Goal: Task Accomplishment & Management: Manage account settings

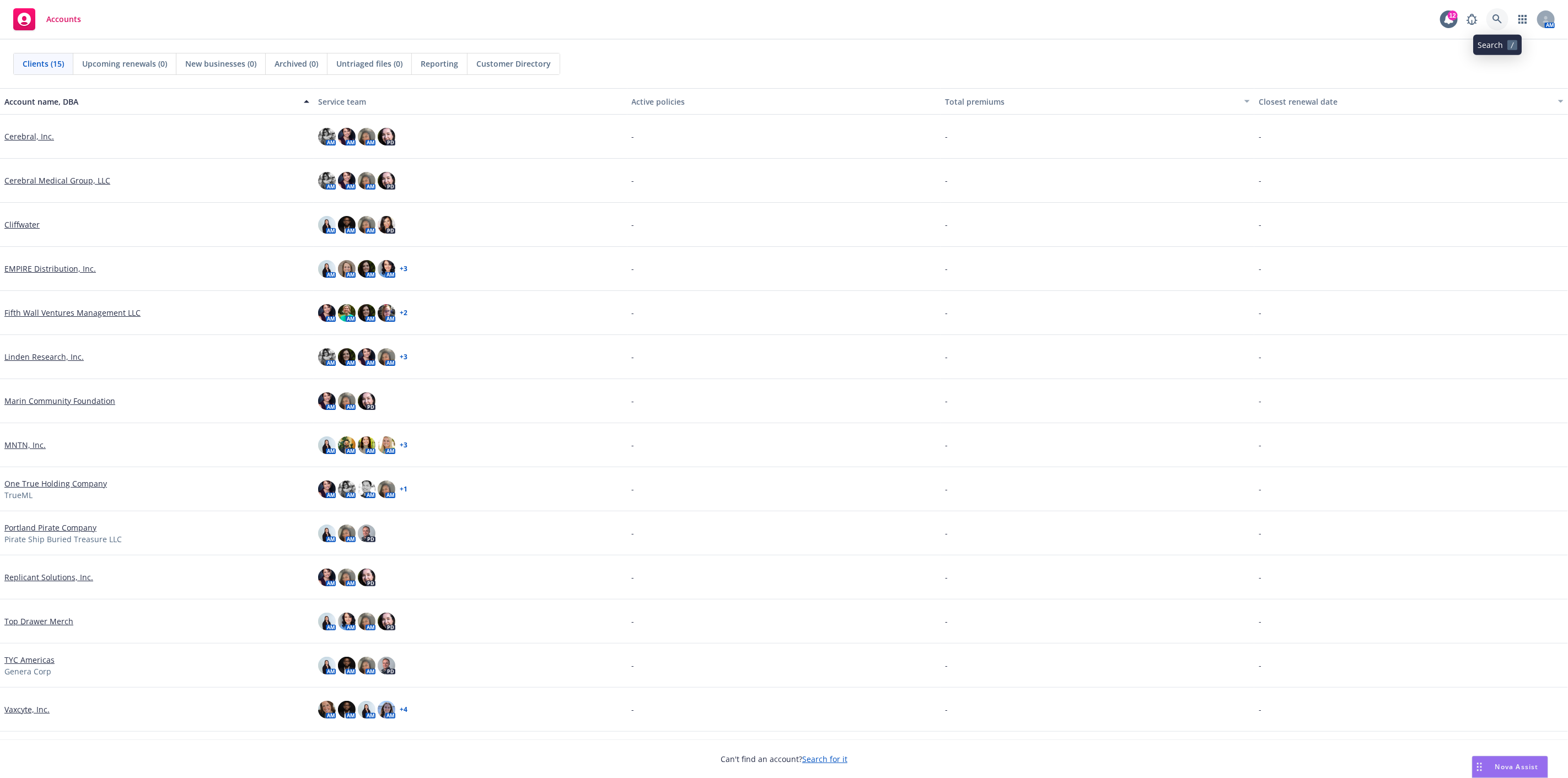
click at [1495, 15] on icon at bounding box center [1497, 19] width 9 height 9
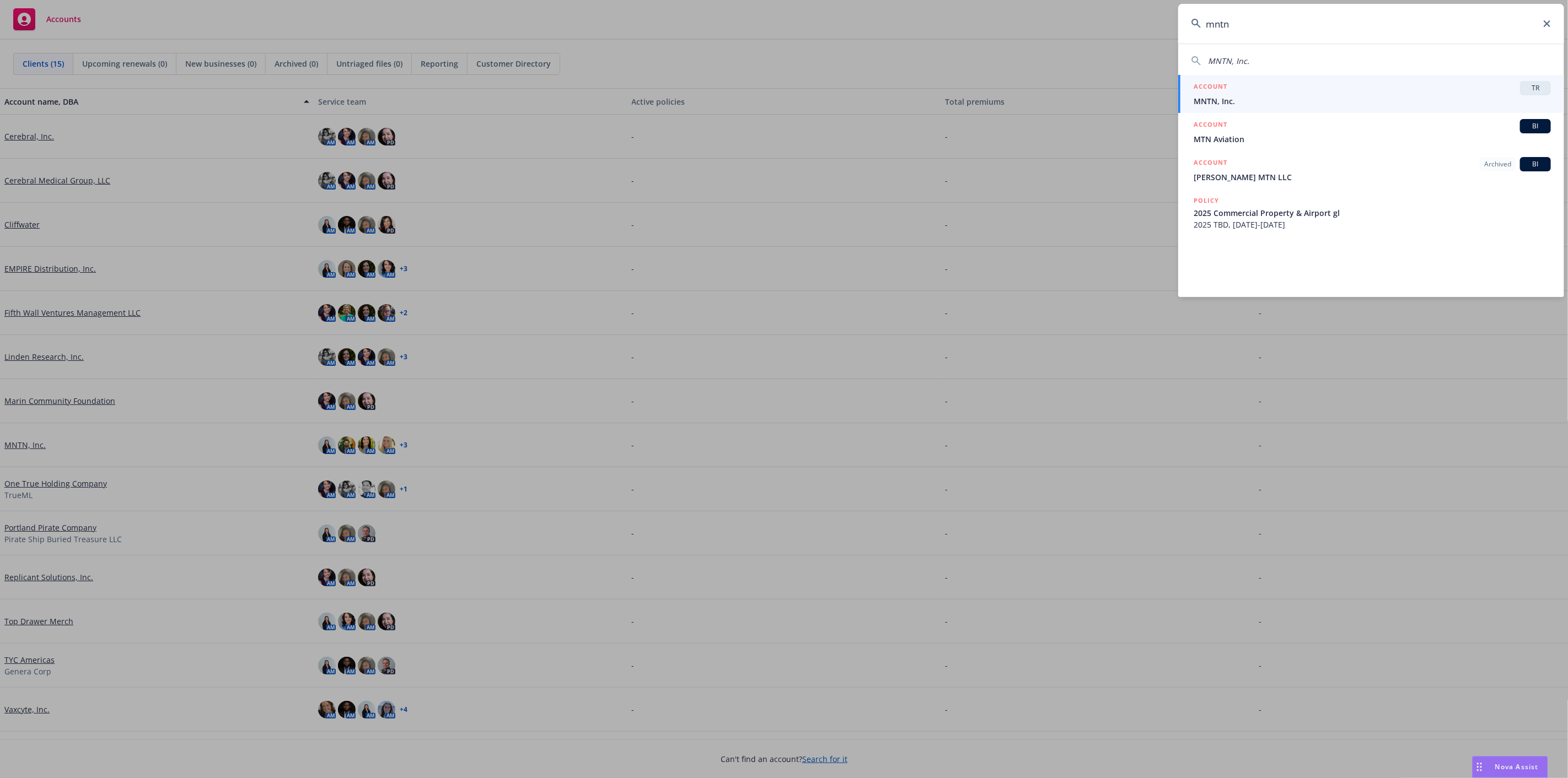
type input "mntn"
click at [1406, 101] on span "MNTN, Inc." at bounding box center [1372, 101] width 357 height 11
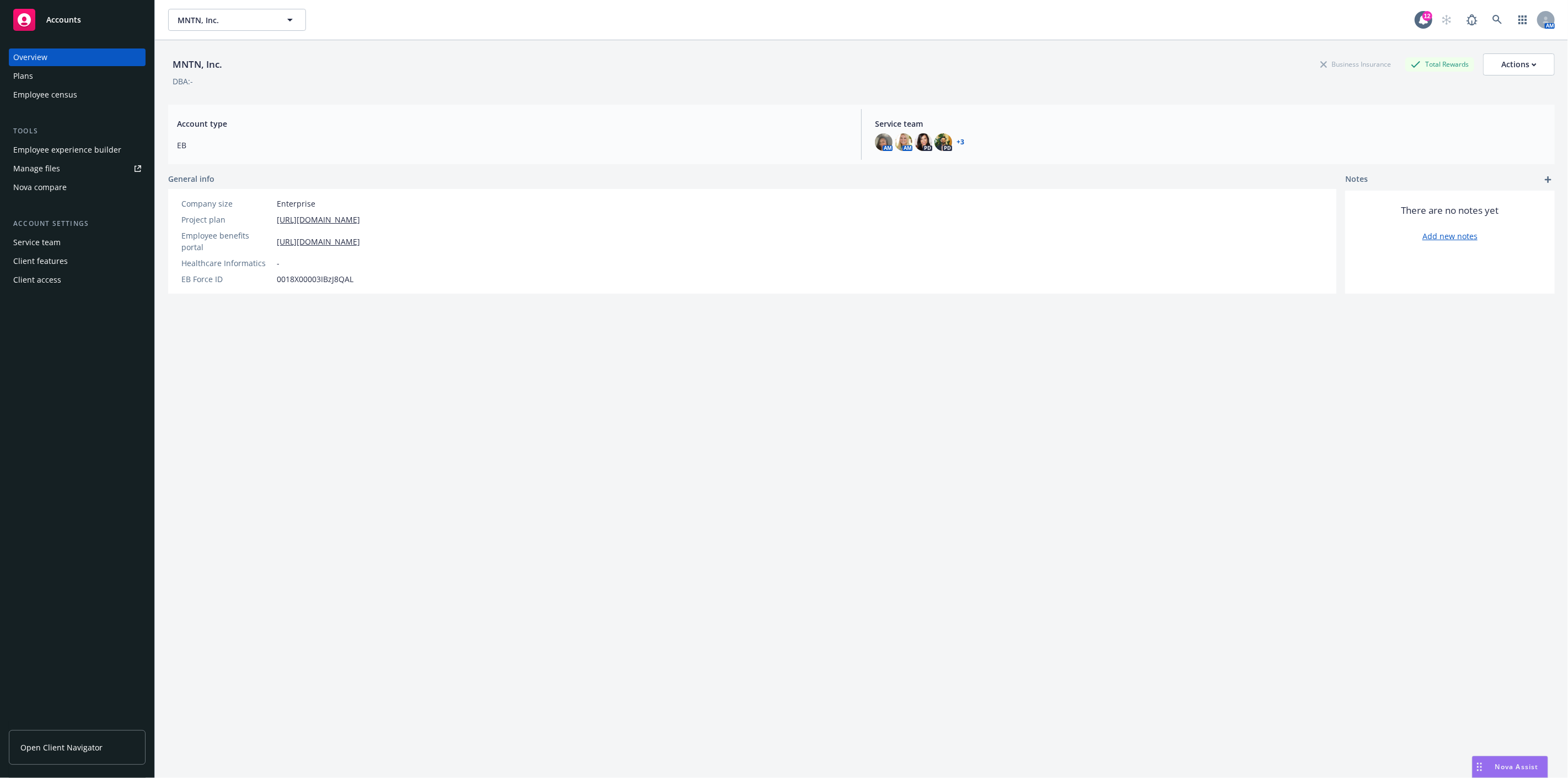
click at [48, 166] on div "Manage files" at bounding box center [37, 169] width 47 height 17
click at [69, 149] on div "Employee experience builder" at bounding box center [67, 150] width 108 height 17
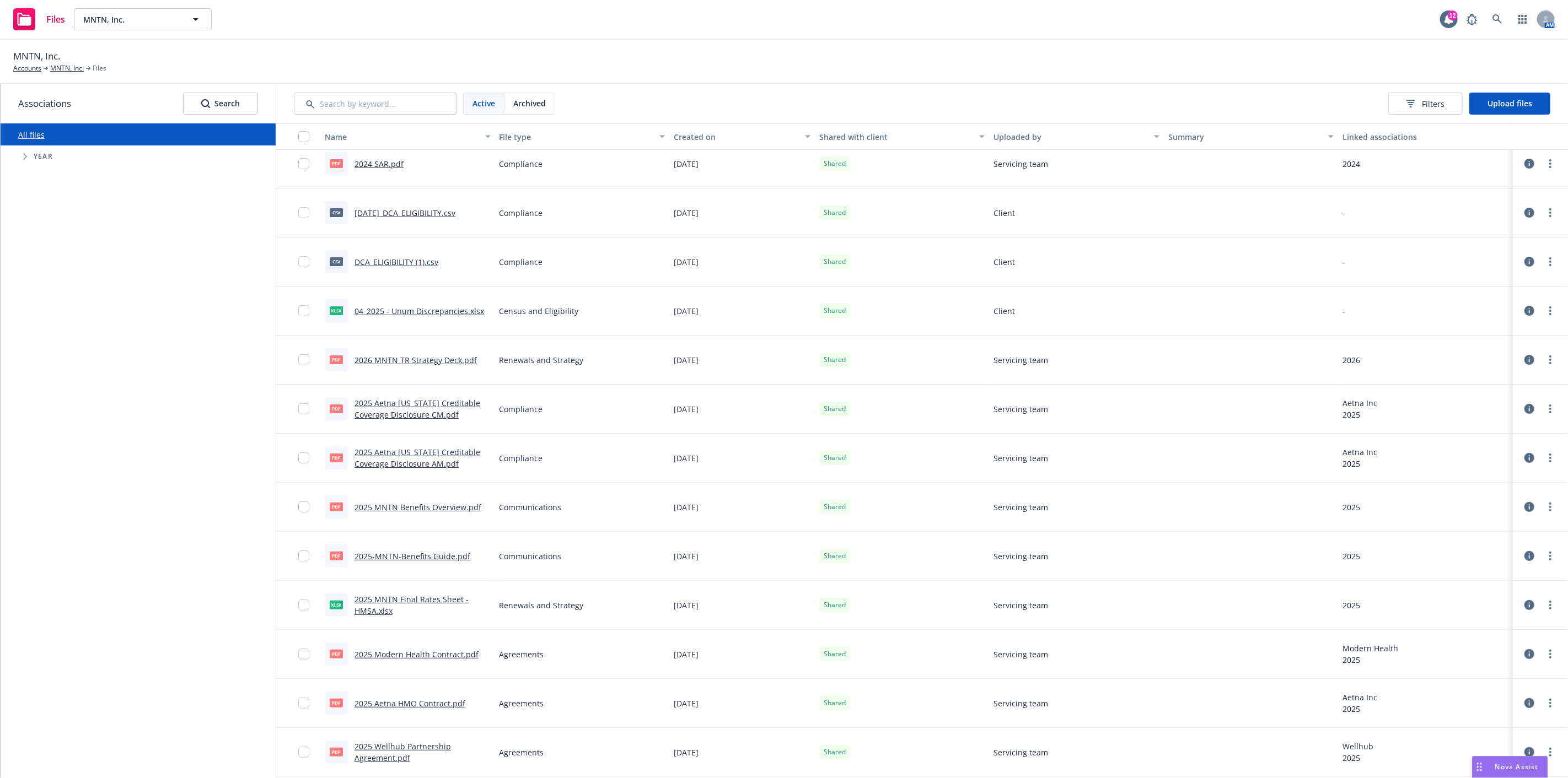
scroll to position [122, 0]
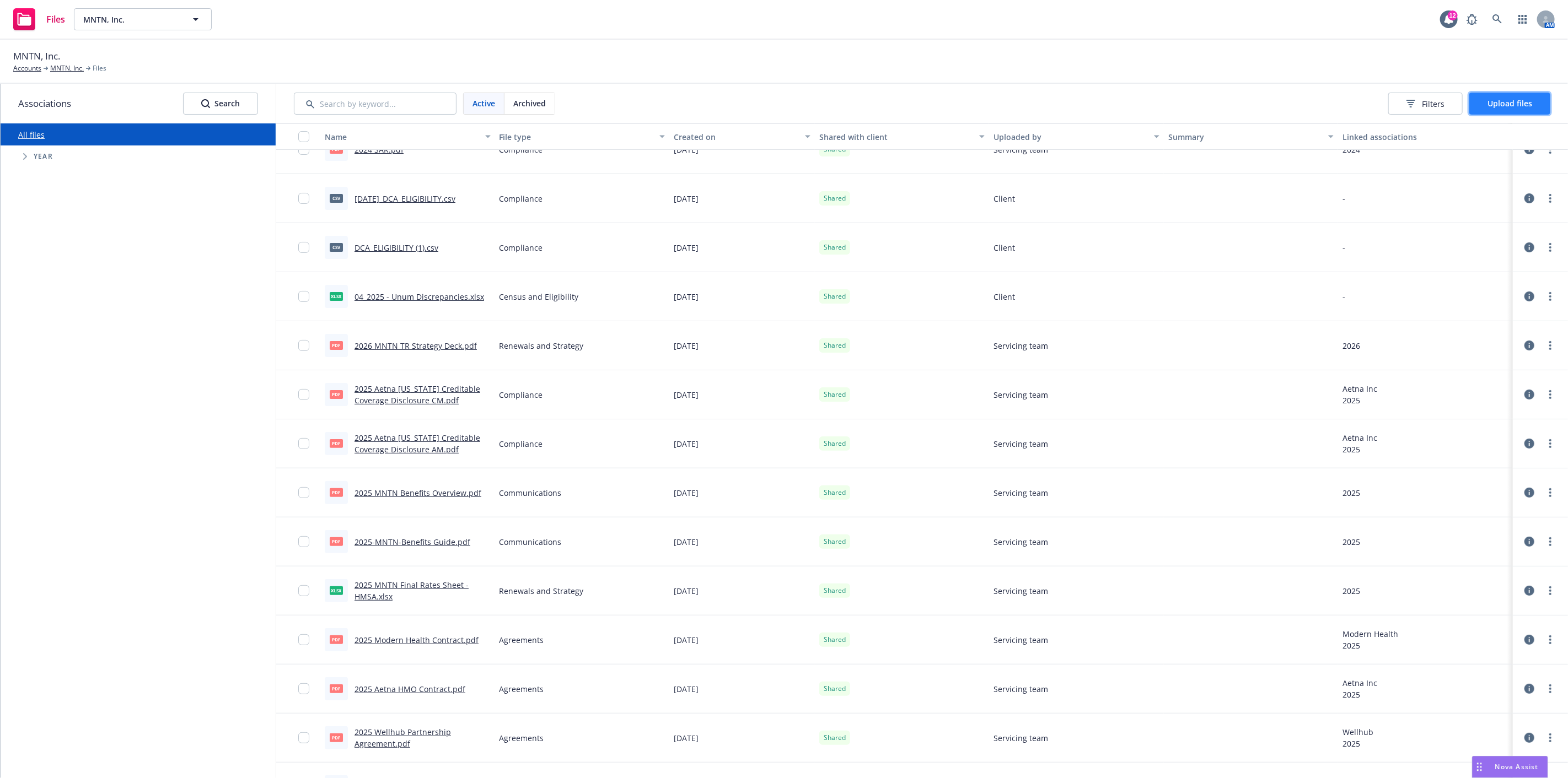
click at [1523, 97] on button "Upload files" at bounding box center [1509, 104] width 81 height 22
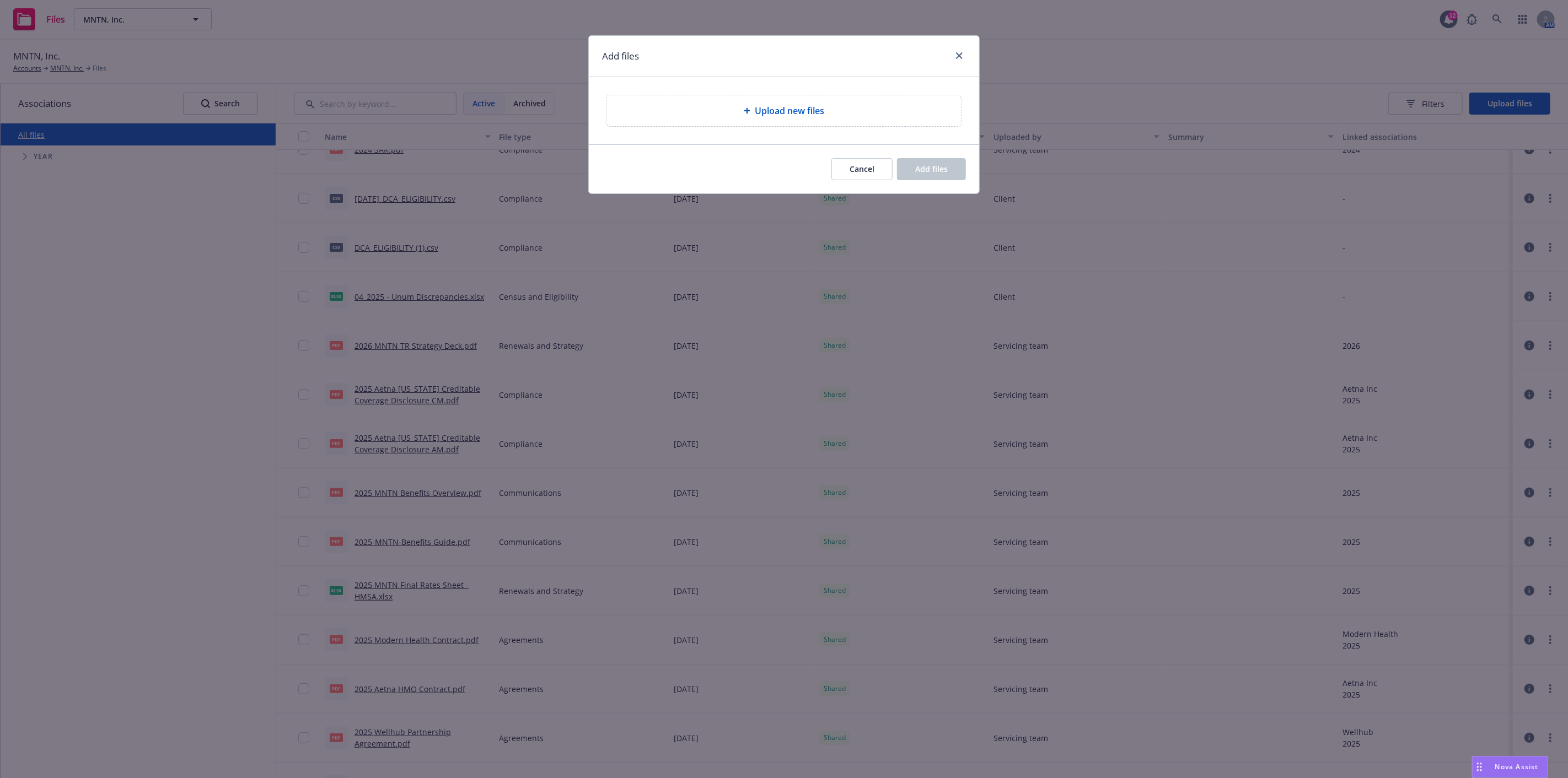
click at [794, 112] on span "Upload new files" at bounding box center [789, 111] width 69 height 13
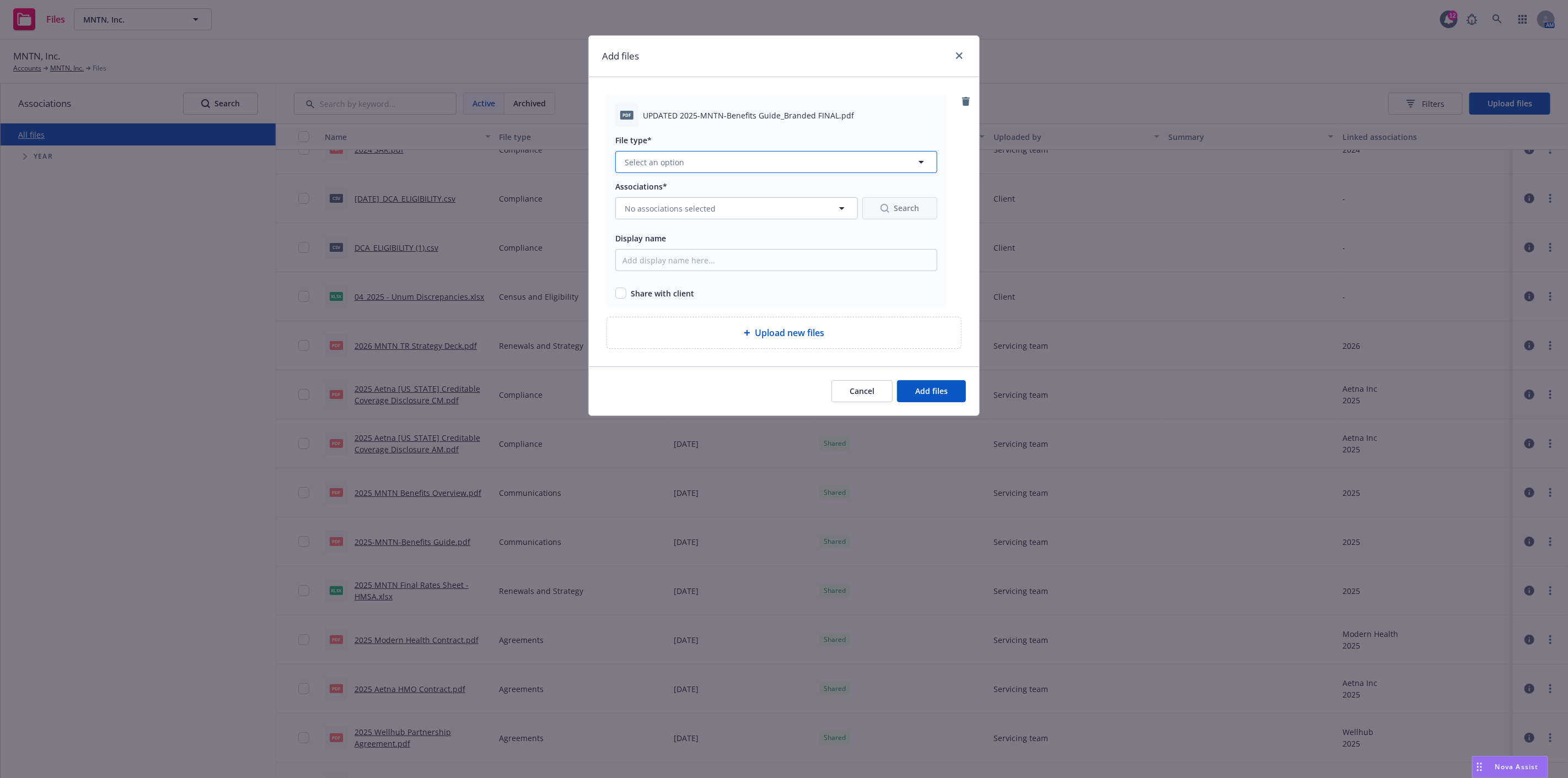
click at [640, 160] on span "Select an option" at bounding box center [655, 162] width 60 height 11
type input "2025 MNTN Benefits Guide"
click at [757, 160] on input "2025 MNTN Benefits Guide" at bounding box center [774, 162] width 281 height 13
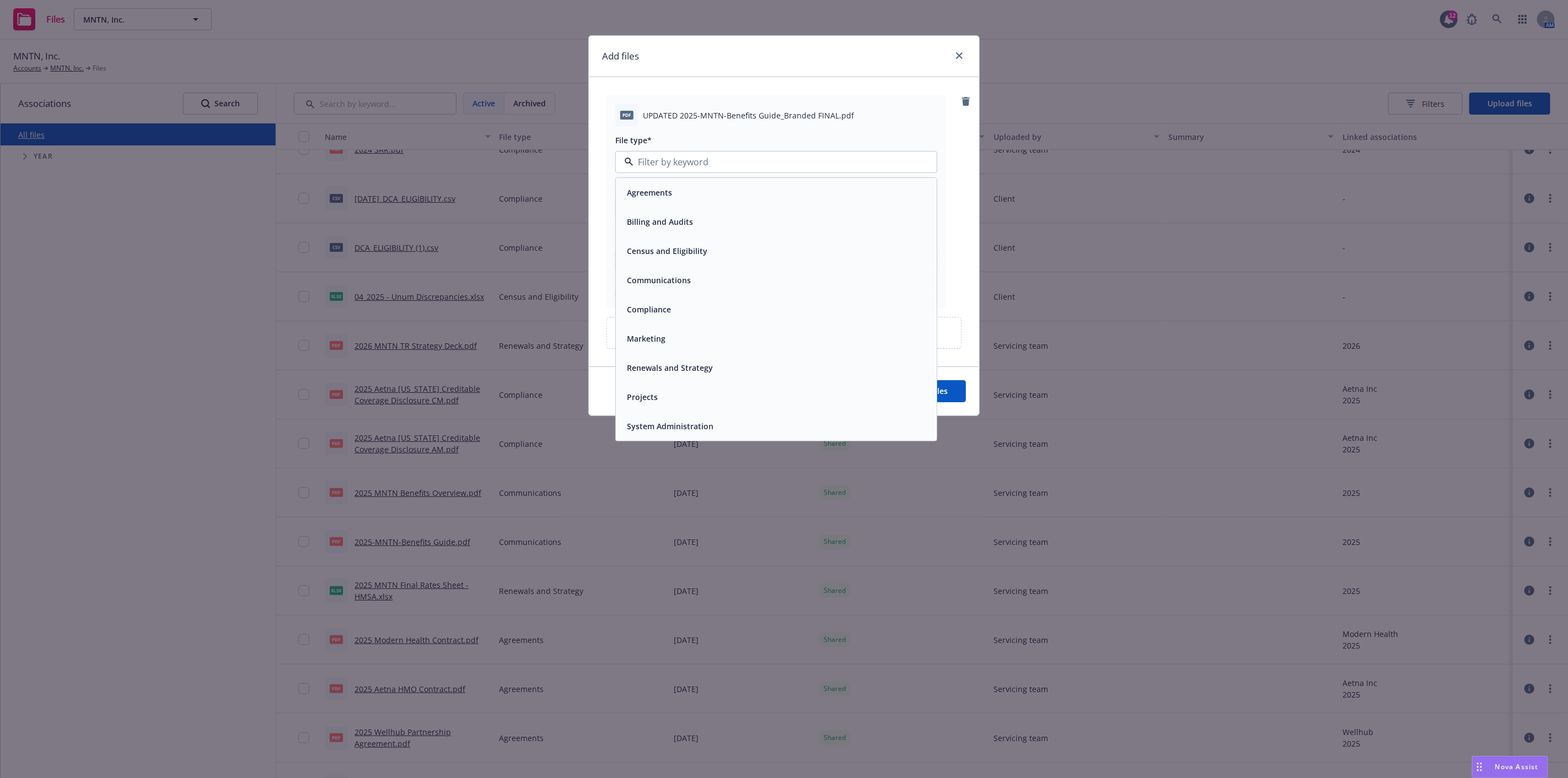
click at [673, 278] on span "Communications" at bounding box center [659, 280] width 64 height 11
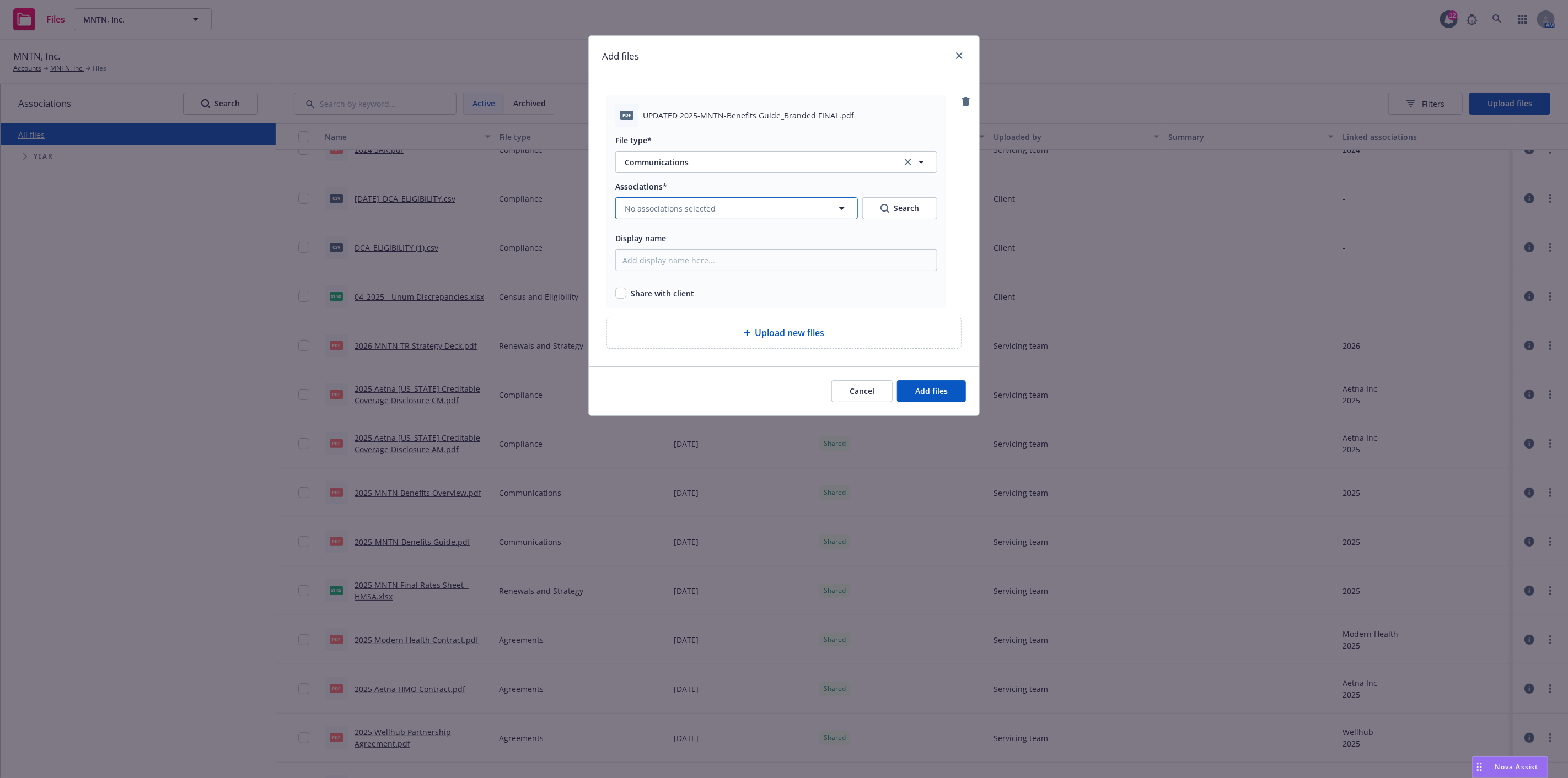
click at [697, 202] on button "No associations selected" at bounding box center [737, 208] width 243 height 22
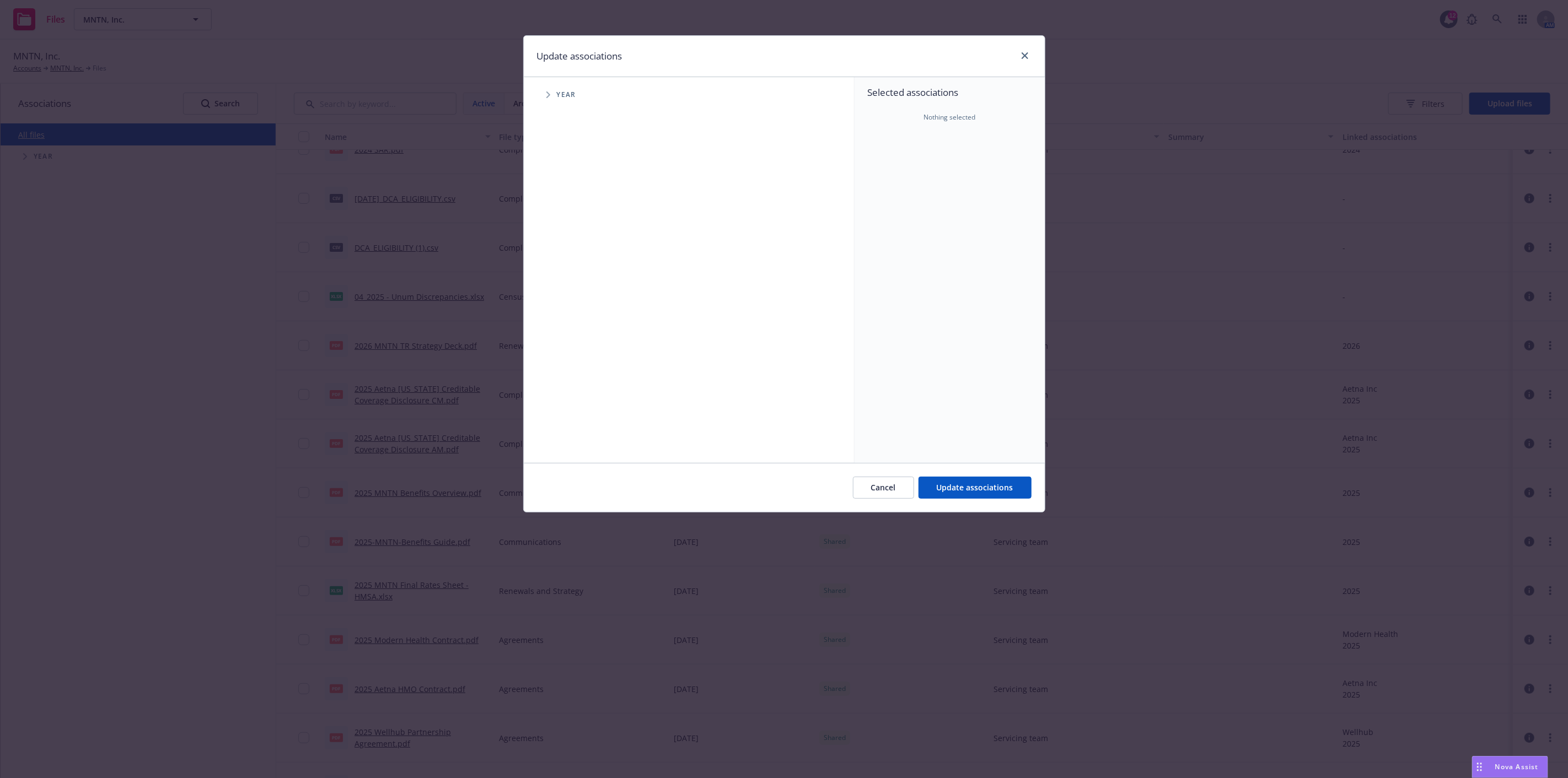
click at [550, 92] on icon "Tree Example" at bounding box center [548, 95] width 5 height 7
click at [572, 244] on input "Tree Example" at bounding box center [576, 245] width 11 height 11
checkbox input "true"
click at [974, 472] on div "Cancel Update associations" at bounding box center [784, 487] width 521 height 49
click at [967, 490] on span "Update associations" at bounding box center [975, 488] width 77 height 11
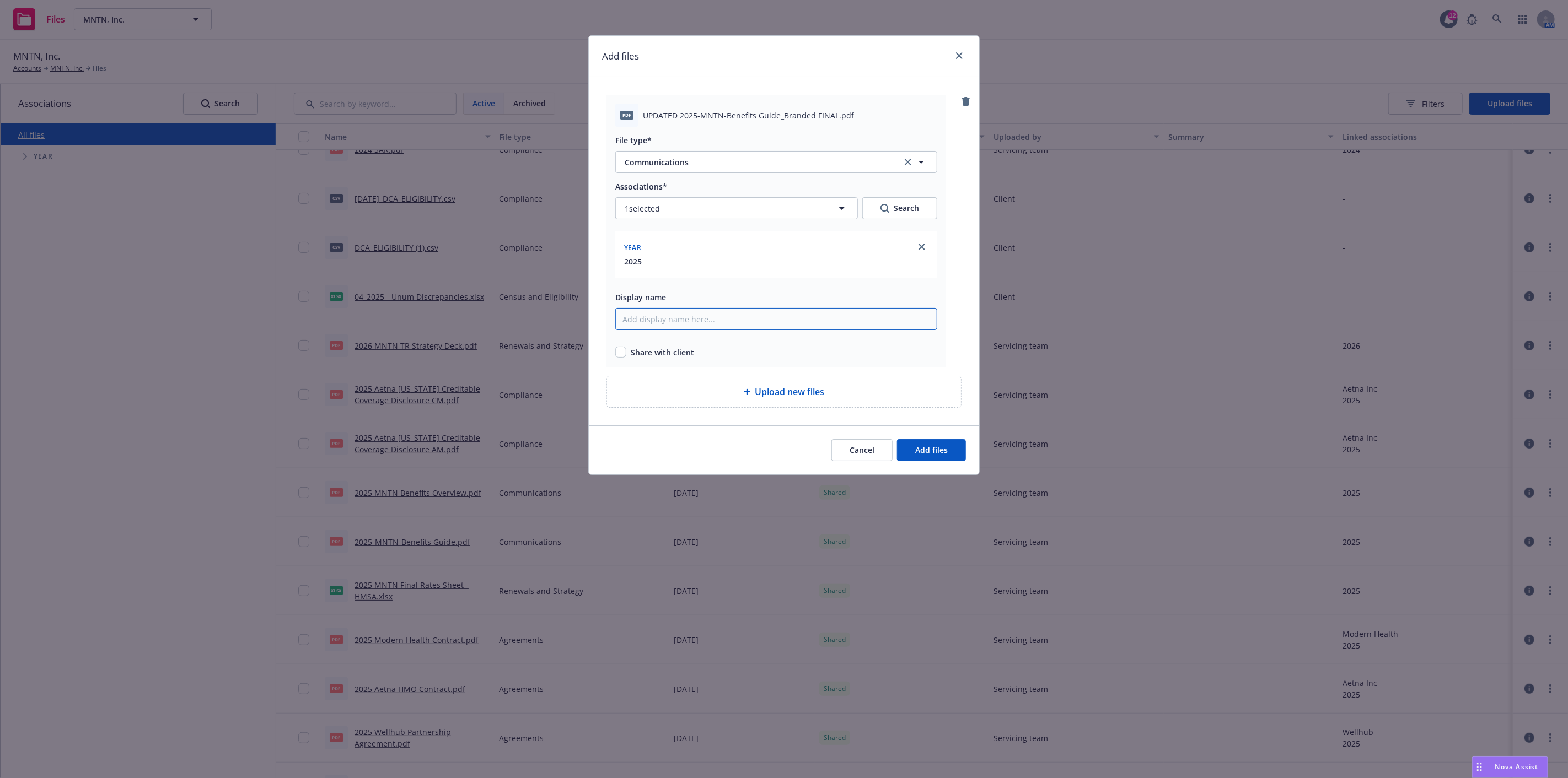
drag, startPoint x: 660, startPoint y: 320, endPoint x: 666, endPoint y: 322, distance: 6.3
click at [660, 320] on input "Display name" at bounding box center [776, 319] width 322 height 22
type input "2025 MNTN Update Benefits Guide"
click at [616, 352] on input "checkbox" at bounding box center [621, 352] width 11 height 11
checkbox input "true"
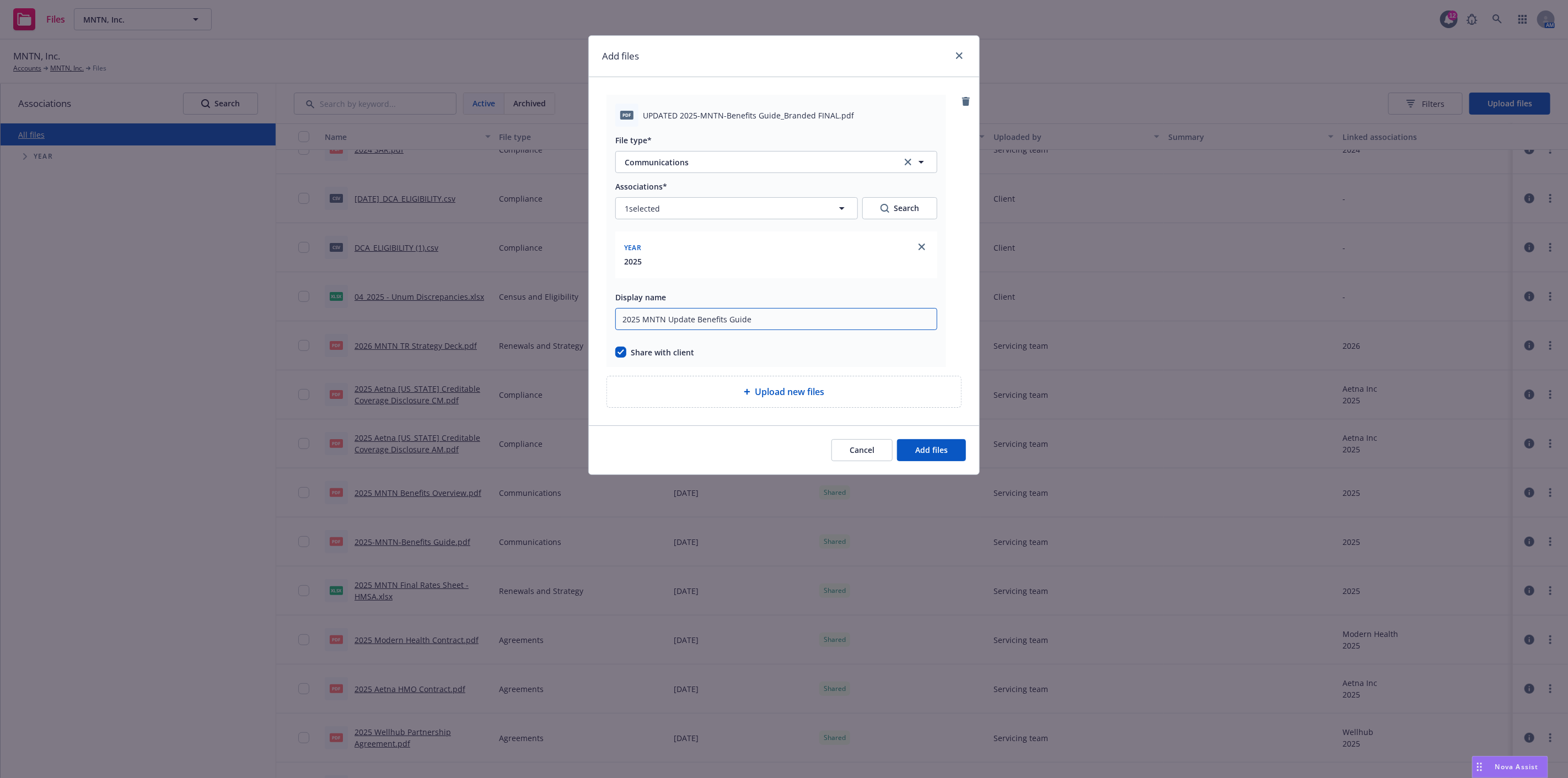
click at [693, 316] on input "2025 MNTN Update Benefits Guide" at bounding box center [776, 319] width 322 height 22
type input "2025 MNTN Updated Benefits Guide"
click at [928, 449] on span "Add files" at bounding box center [931, 450] width 32 height 11
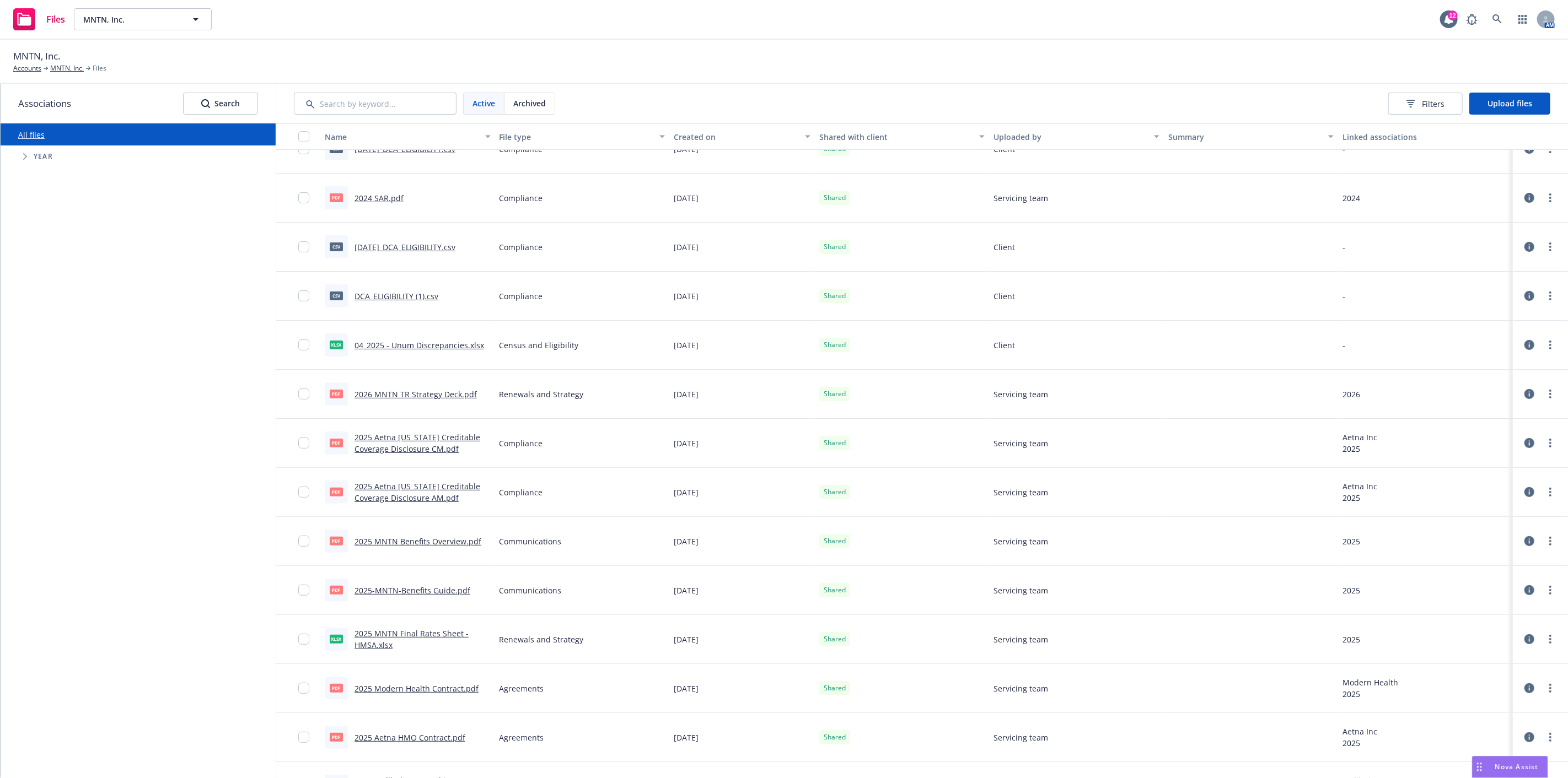
scroll to position [172, 0]
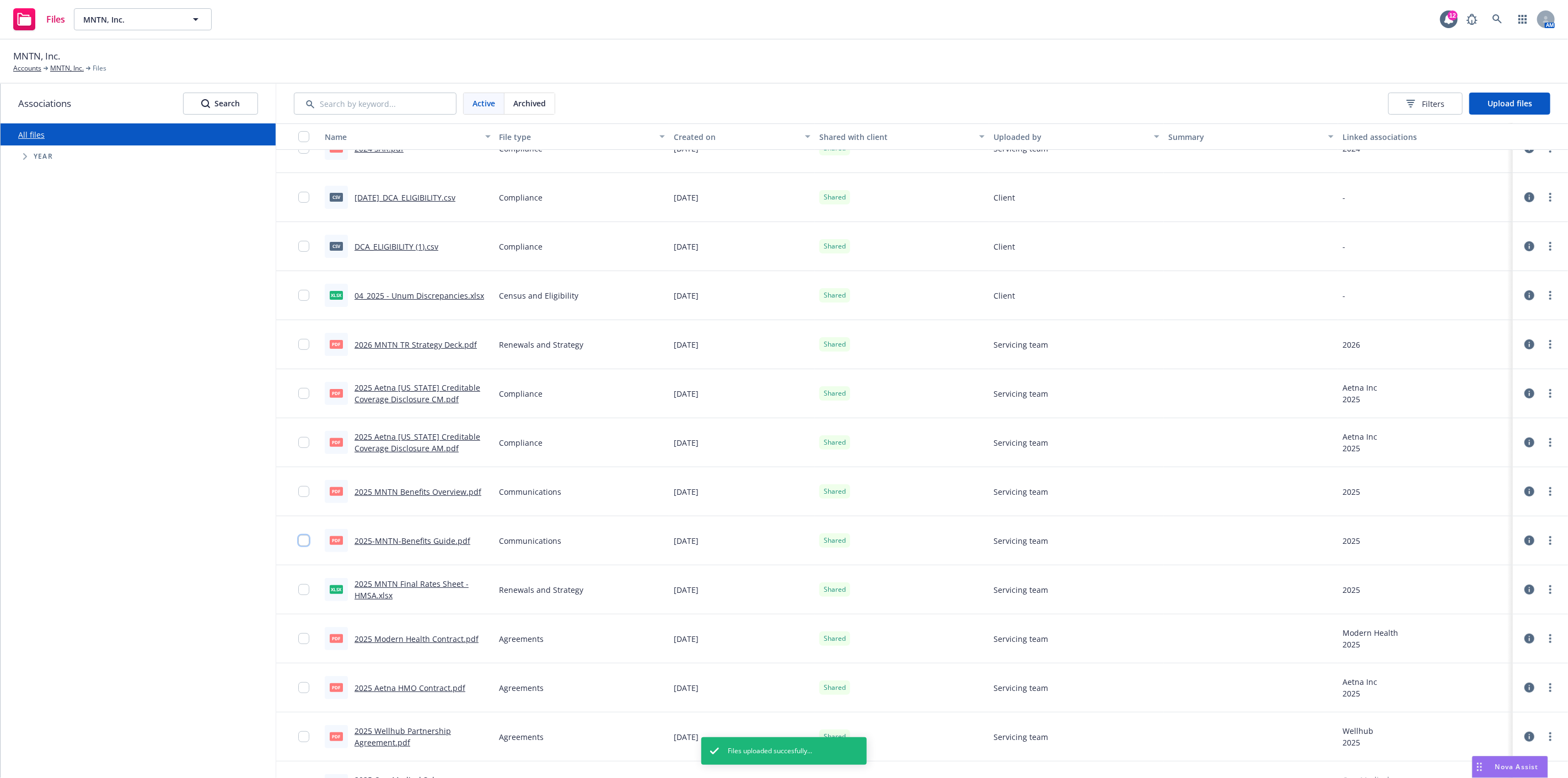
click at [307, 539] on input "checkbox" at bounding box center [303, 541] width 11 height 11
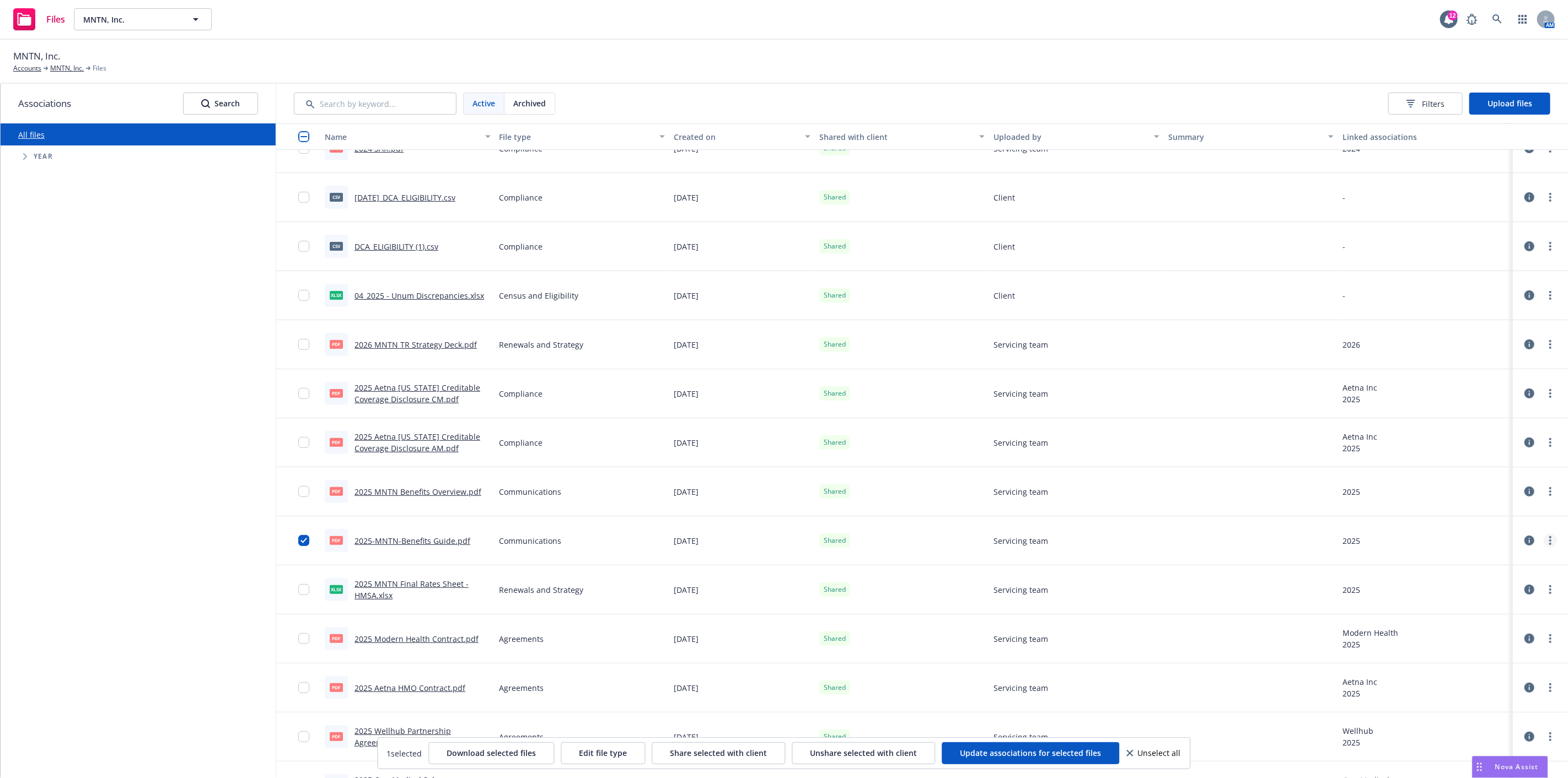
click at [1549, 539] on icon "more" at bounding box center [1550, 540] width 2 height 9
click at [1465, 582] on link "Archive" at bounding box center [1491, 586] width 110 height 22
click at [209, 541] on div "All files Accessibility guide for tree Tree Example. Navigate the tree with the…" at bounding box center [138, 451] width 275 height 655
click at [1129, 755] on icon at bounding box center [1130, 753] width 7 height 7
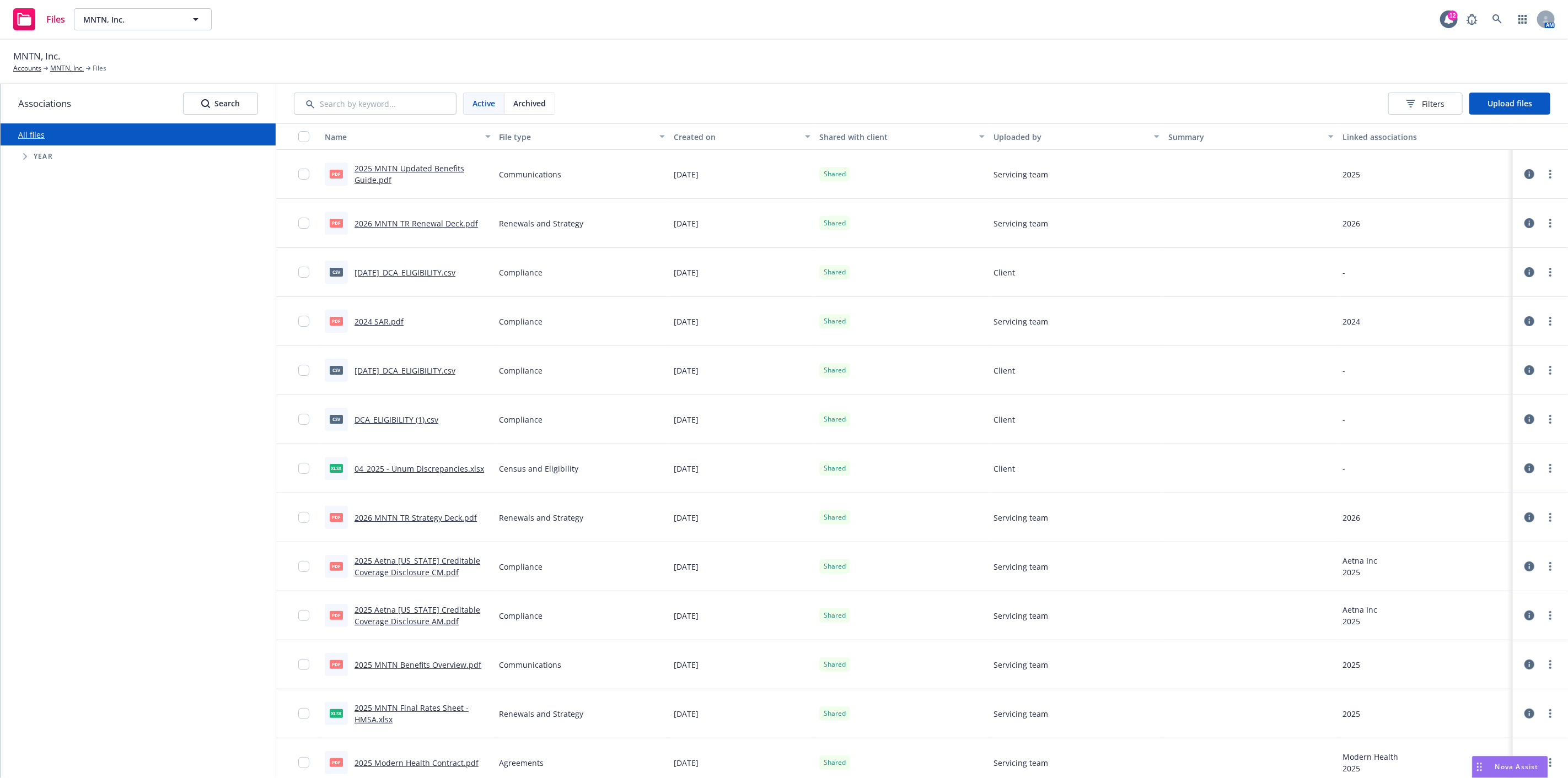
click at [967, 79] on div "MNTN, Inc. Accounts MNTN, Inc. Files" at bounding box center [784, 62] width 1568 height 44
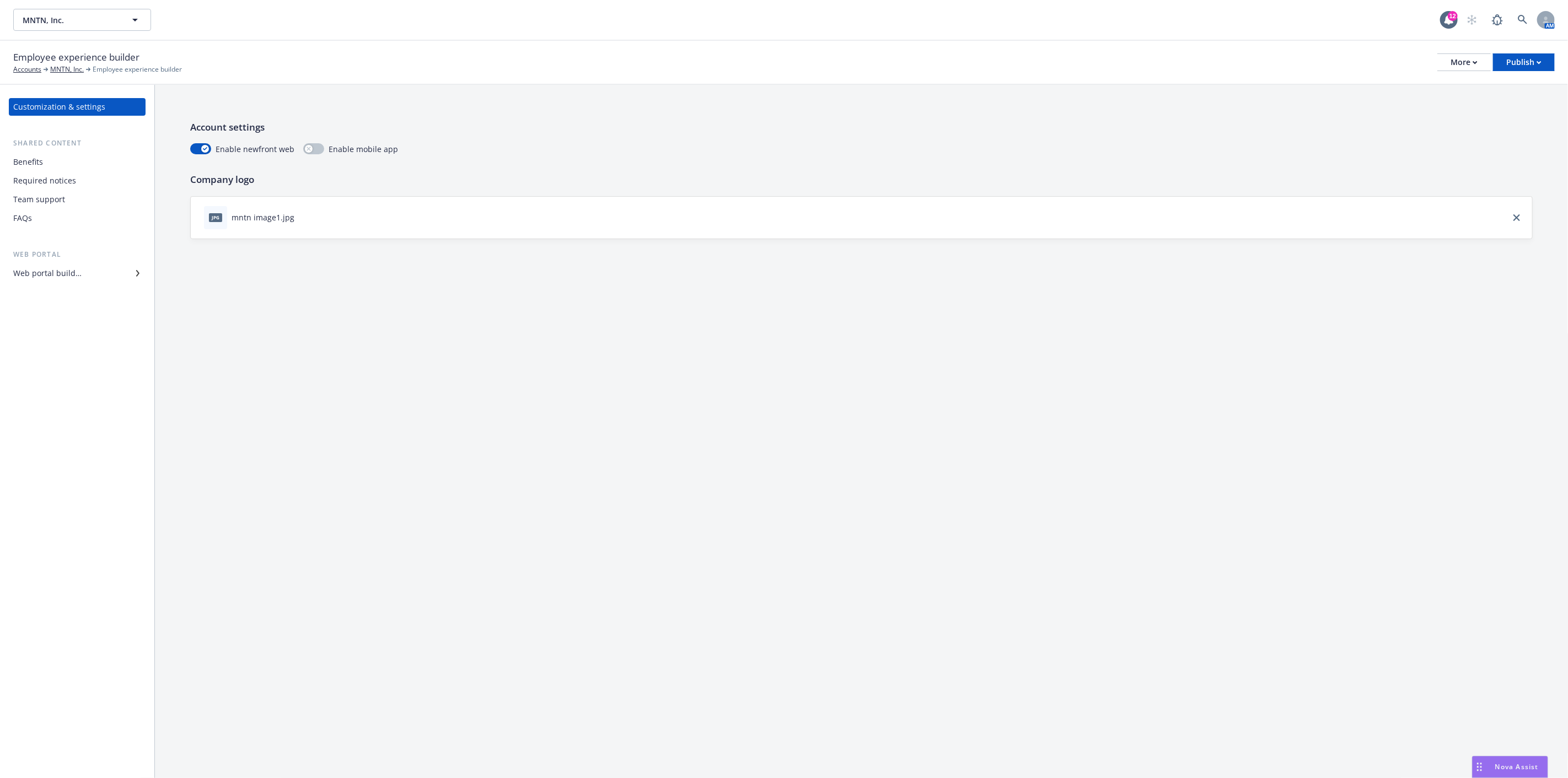
click at [43, 179] on div "Required notices" at bounding box center [44, 181] width 63 height 17
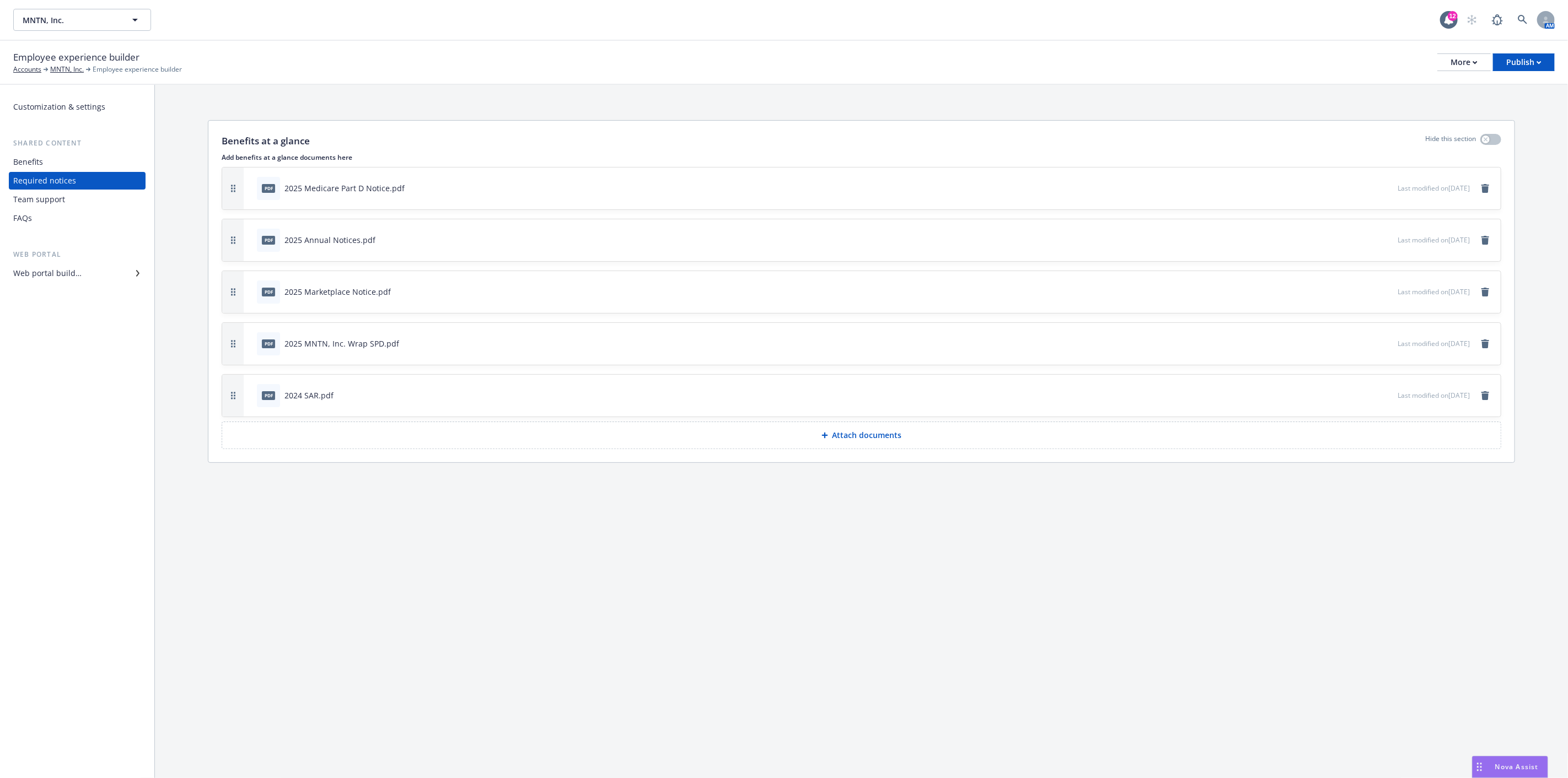
click at [52, 197] on div "Team support" at bounding box center [39, 200] width 52 height 17
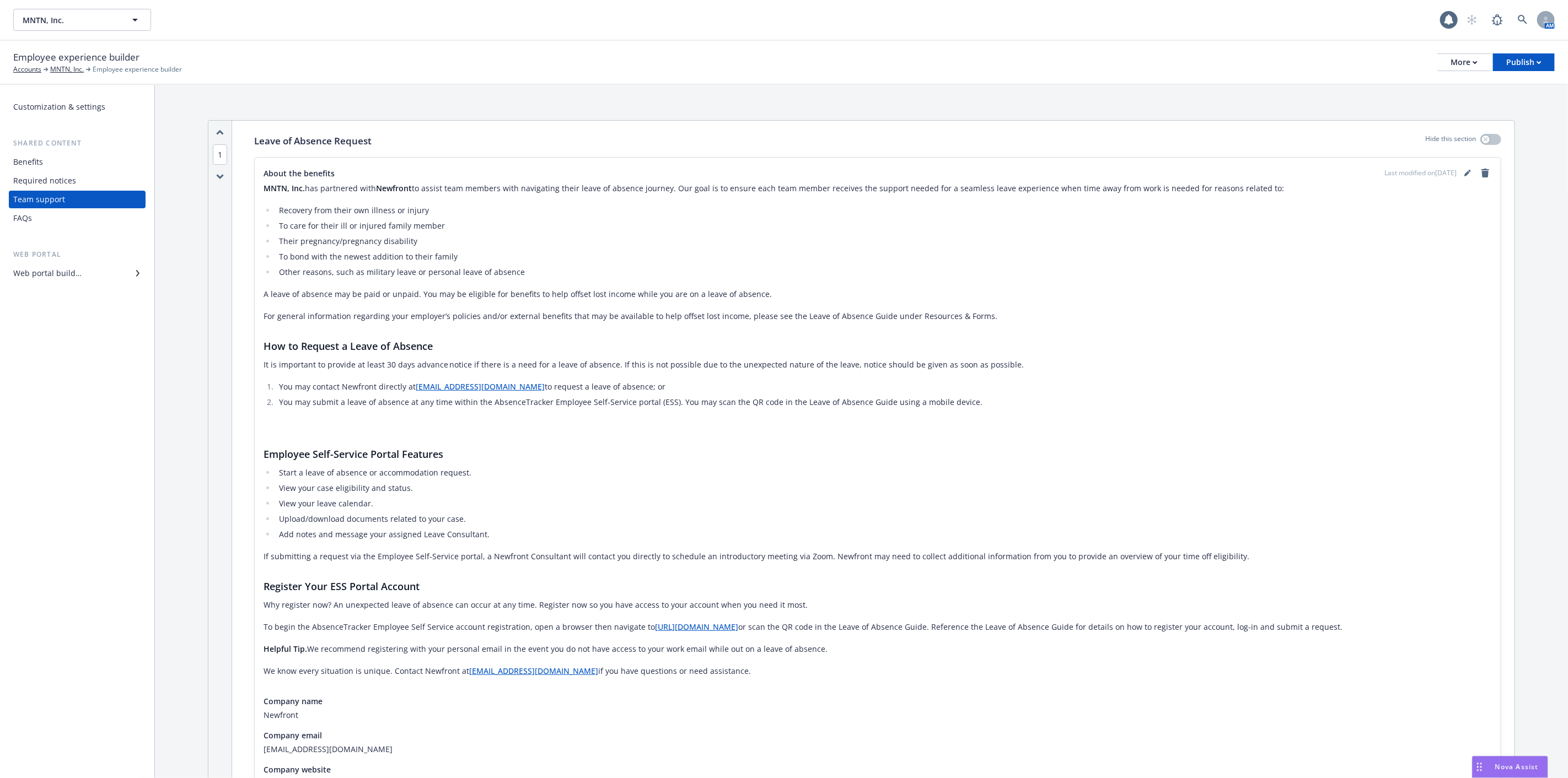
click at [36, 162] on div "Benefits" at bounding box center [28, 162] width 30 height 17
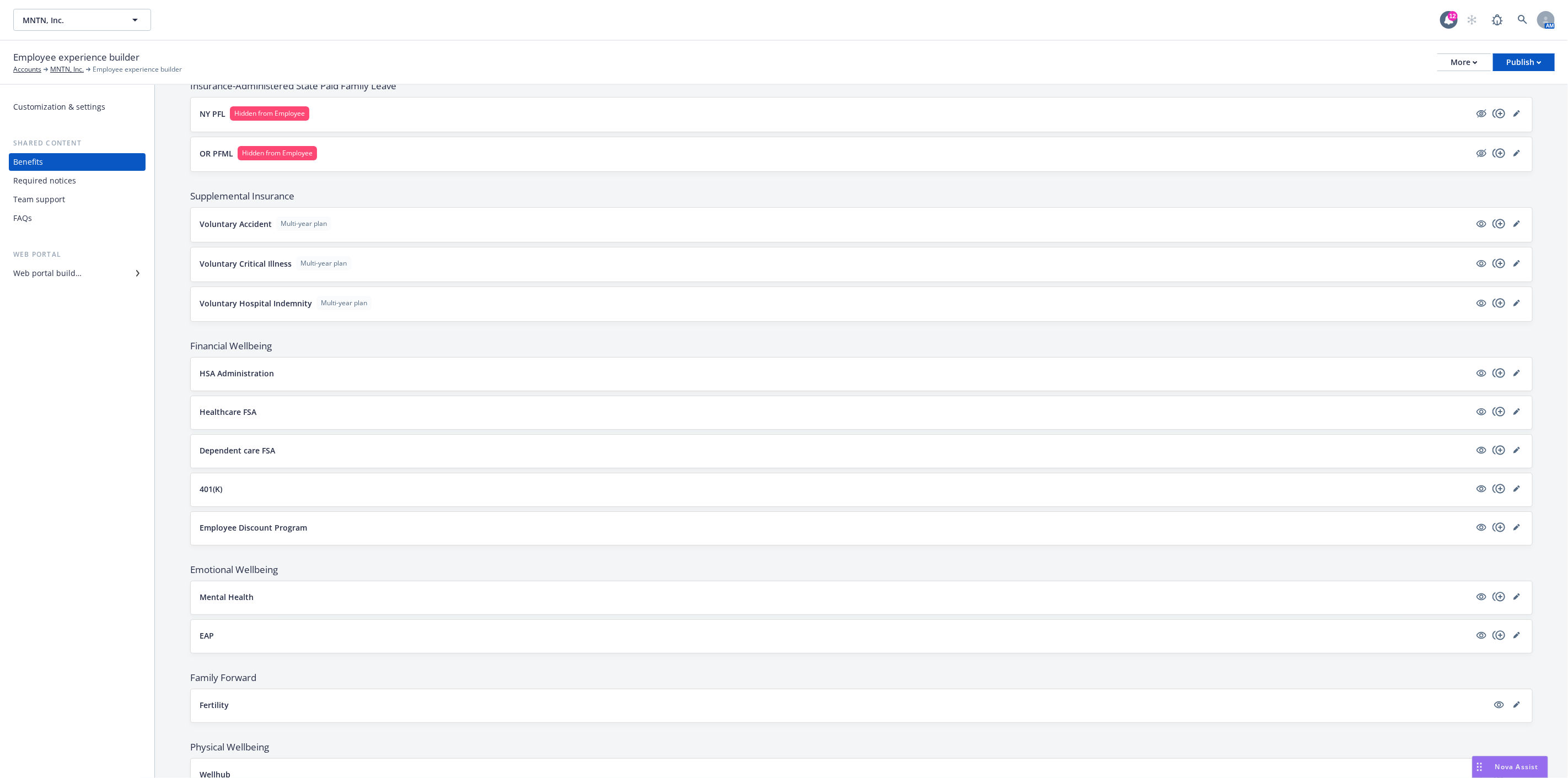
scroll to position [1363, 0]
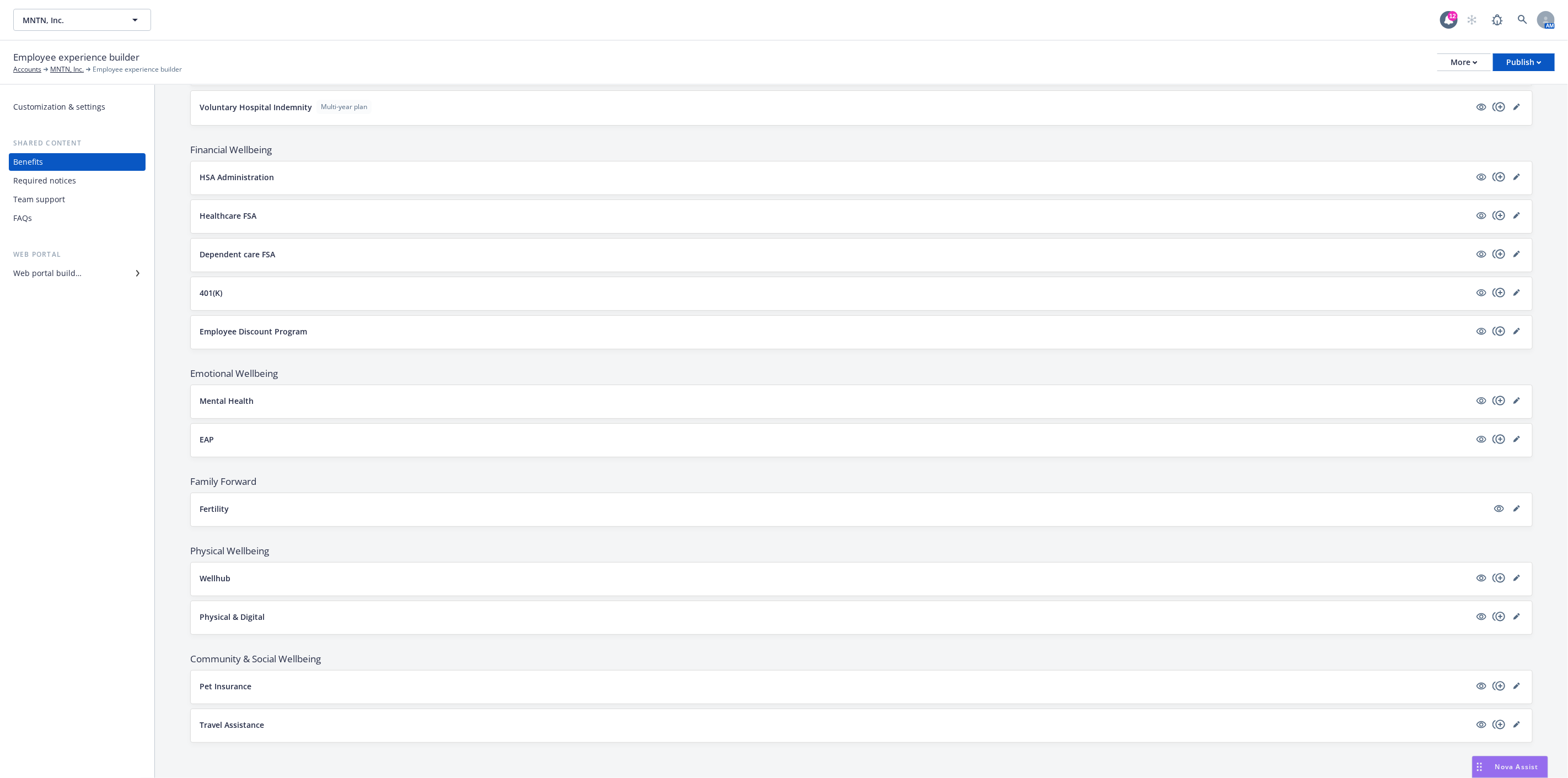
click at [54, 179] on div "Required notices" at bounding box center [44, 181] width 63 height 17
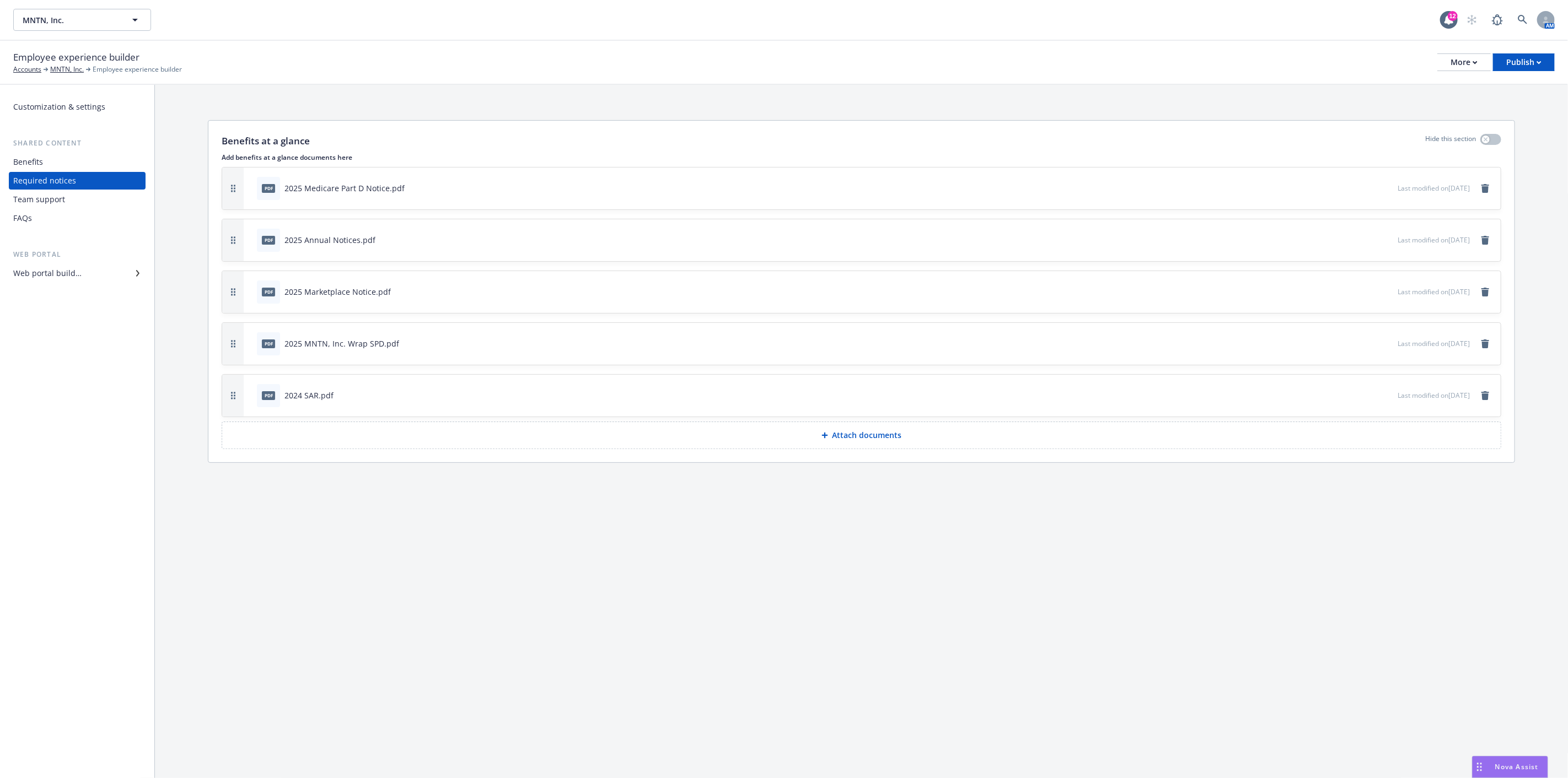
click at [71, 273] on div "Web portal builder" at bounding box center [48, 273] width 69 height 17
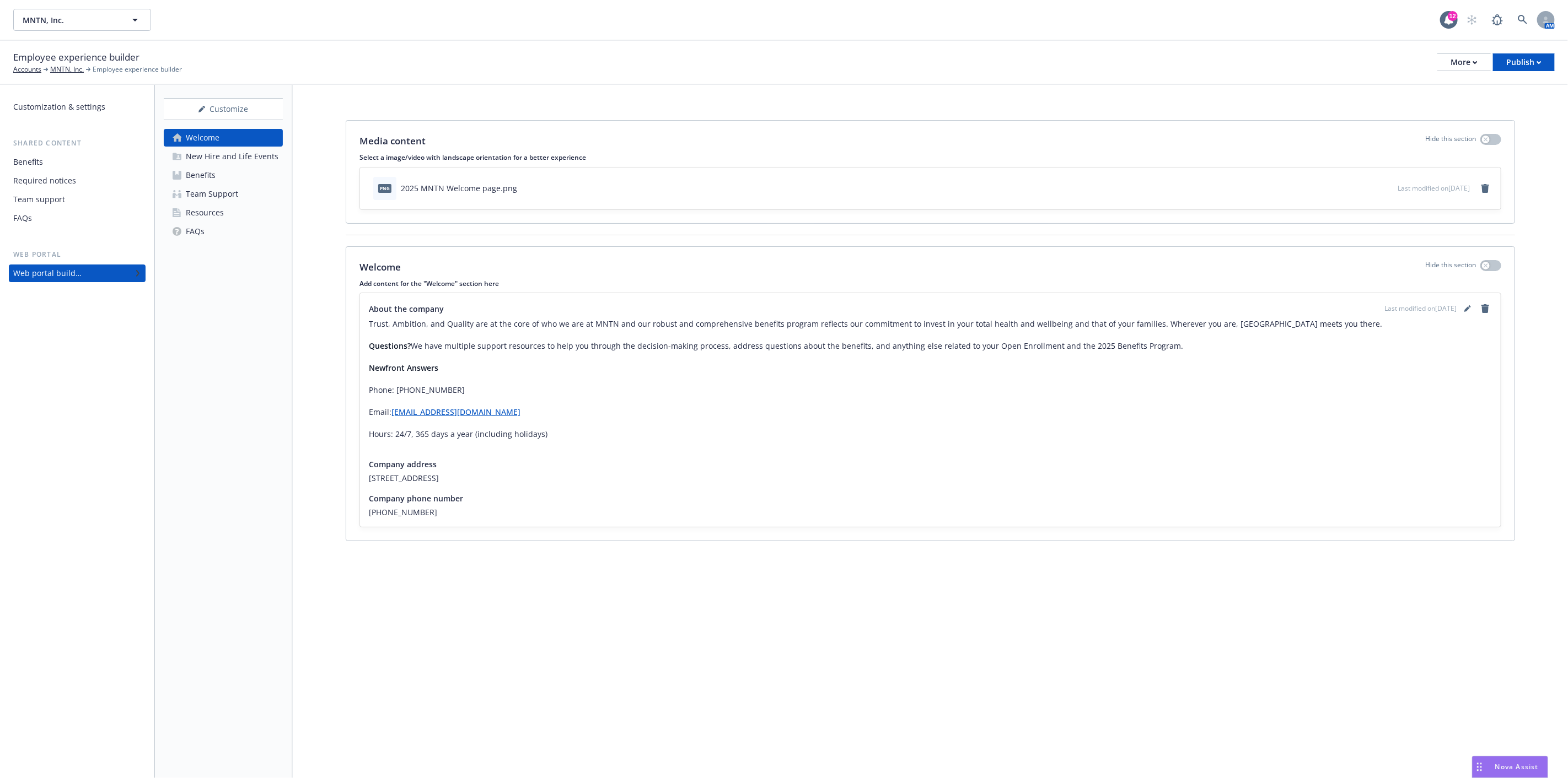
click at [226, 153] on div "New Hire and Life Events" at bounding box center [232, 157] width 93 height 17
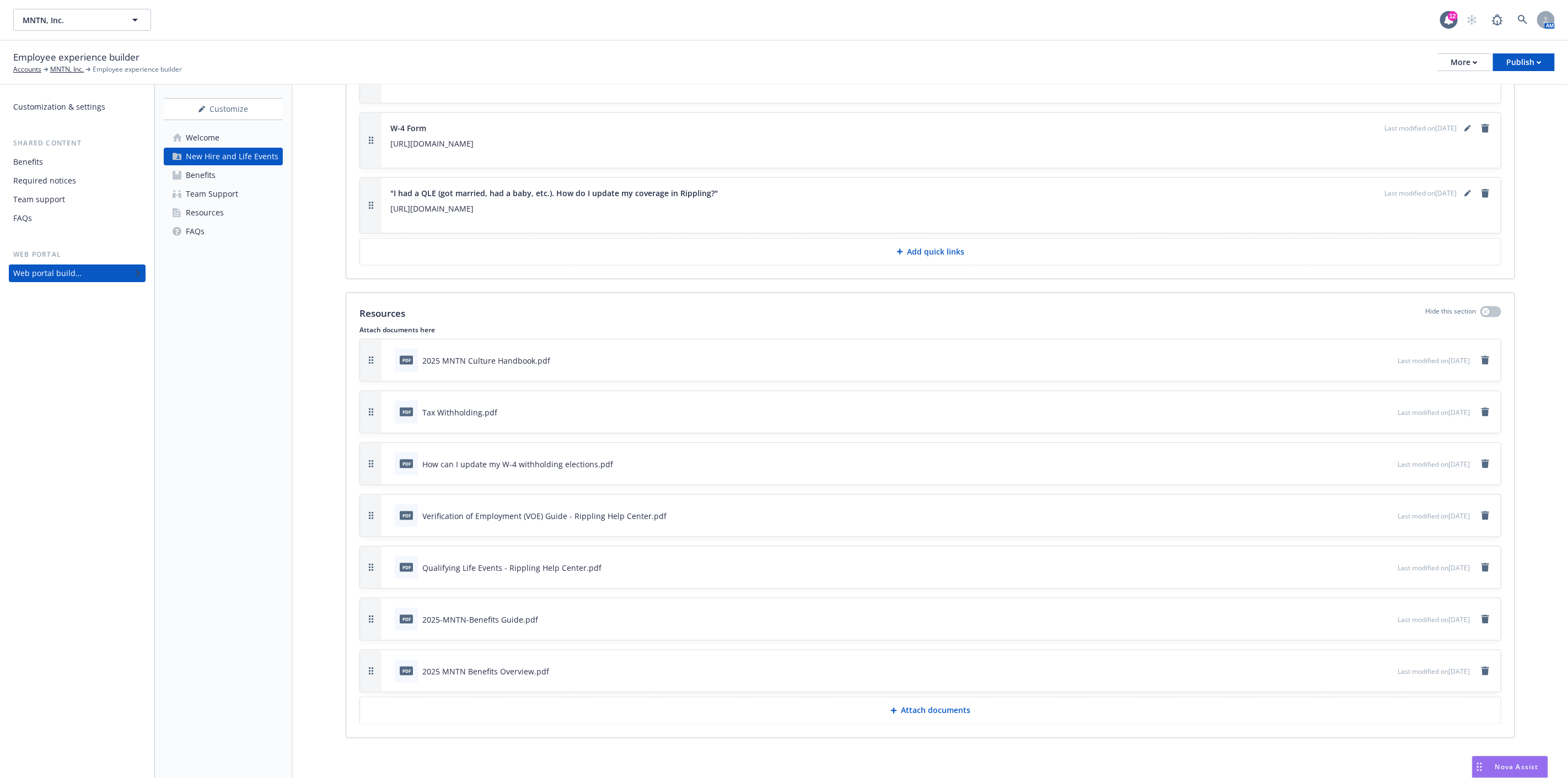
scroll to position [1166, 0]
click at [1481, 618] on icon "remove" at bounding box center [1485, 619] width 7 height 9
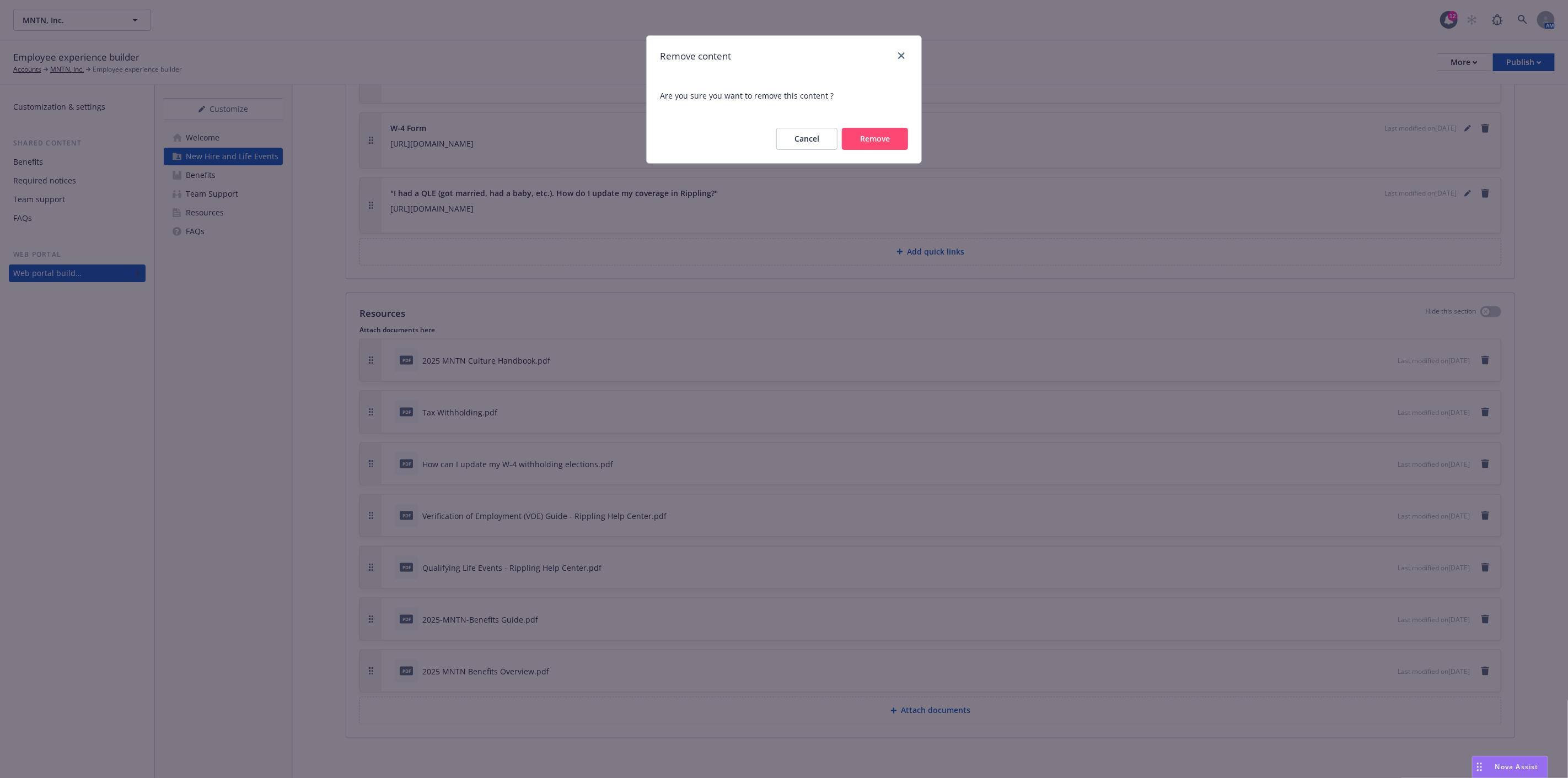
click at [864, 142] on button "Remove" at bounding box center [874, 139] width 66 height 22
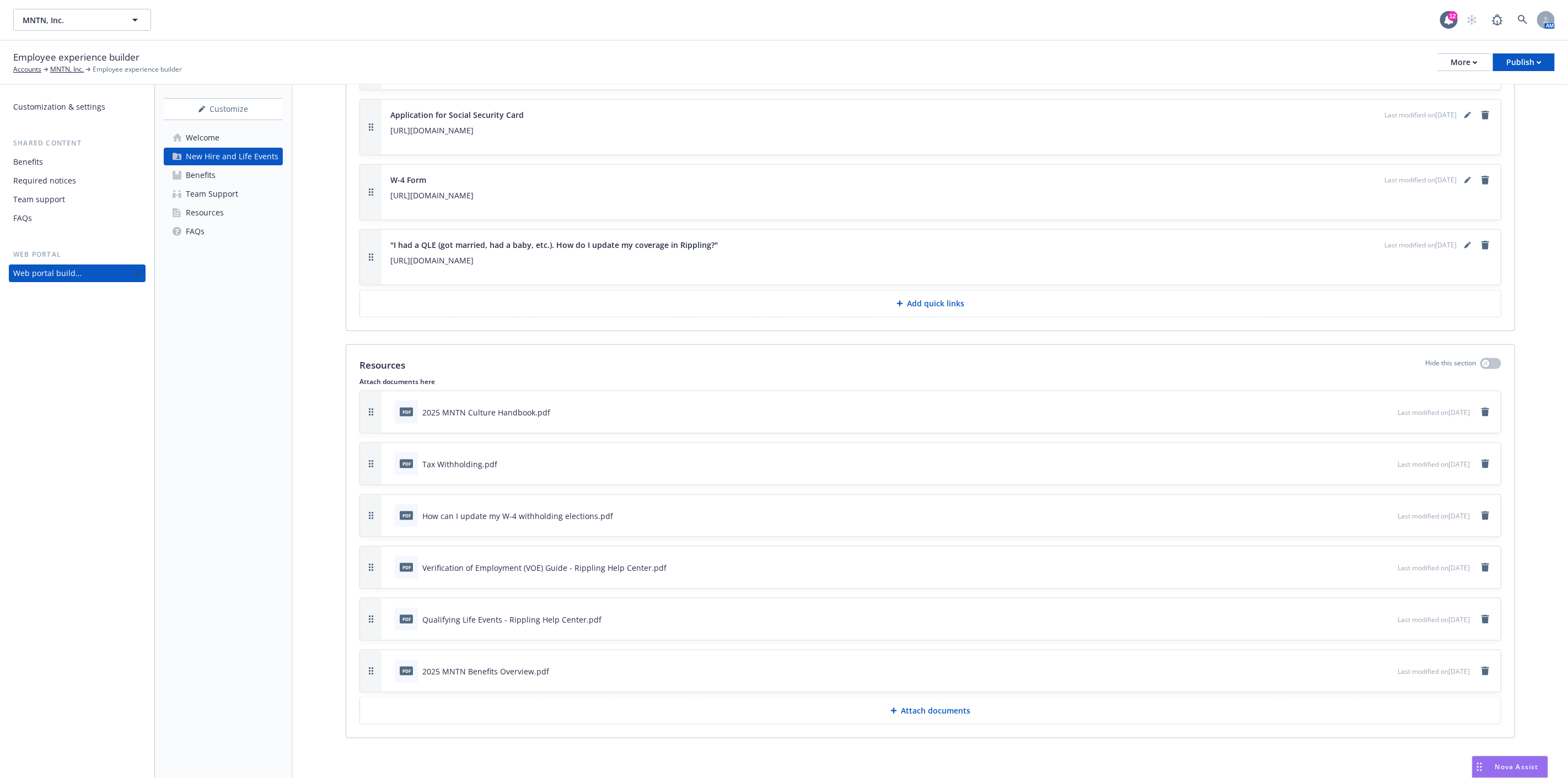
click at [932, 707] on p "Attach documents" at bounding box center [936, 711] width 69 height 11
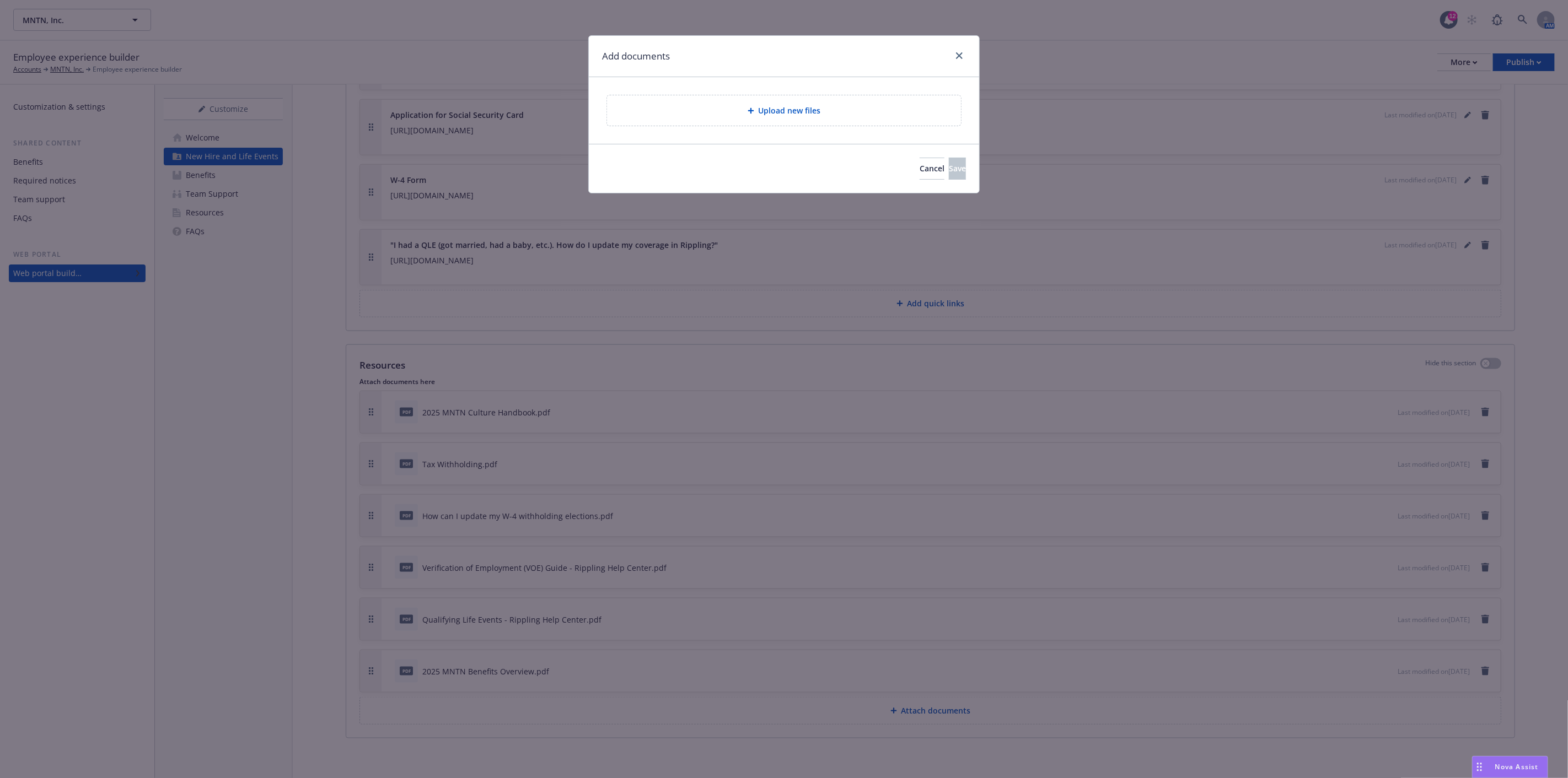
click at [787, 108] on span "Upload new files" at bounding box center [790, 110] width 63 height 11
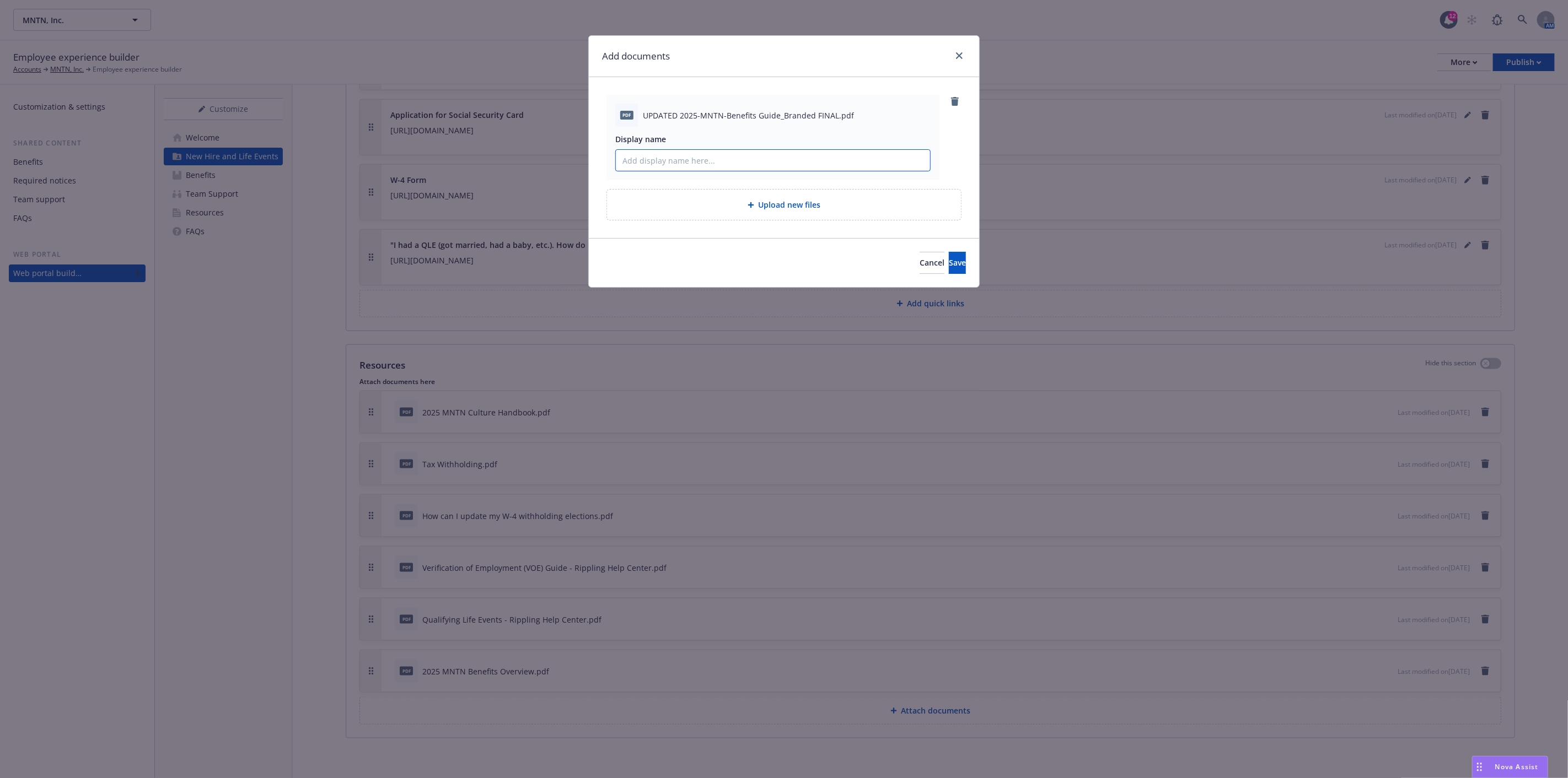
click at [668, 159] on input "Display name" at bounding box center [772, 160] width 314 height 21
type input "2025 MNTN Updated Benefits Guide"
click at [948, 265] on span "Save" at bounding box center [957, 263] width 17 height 11
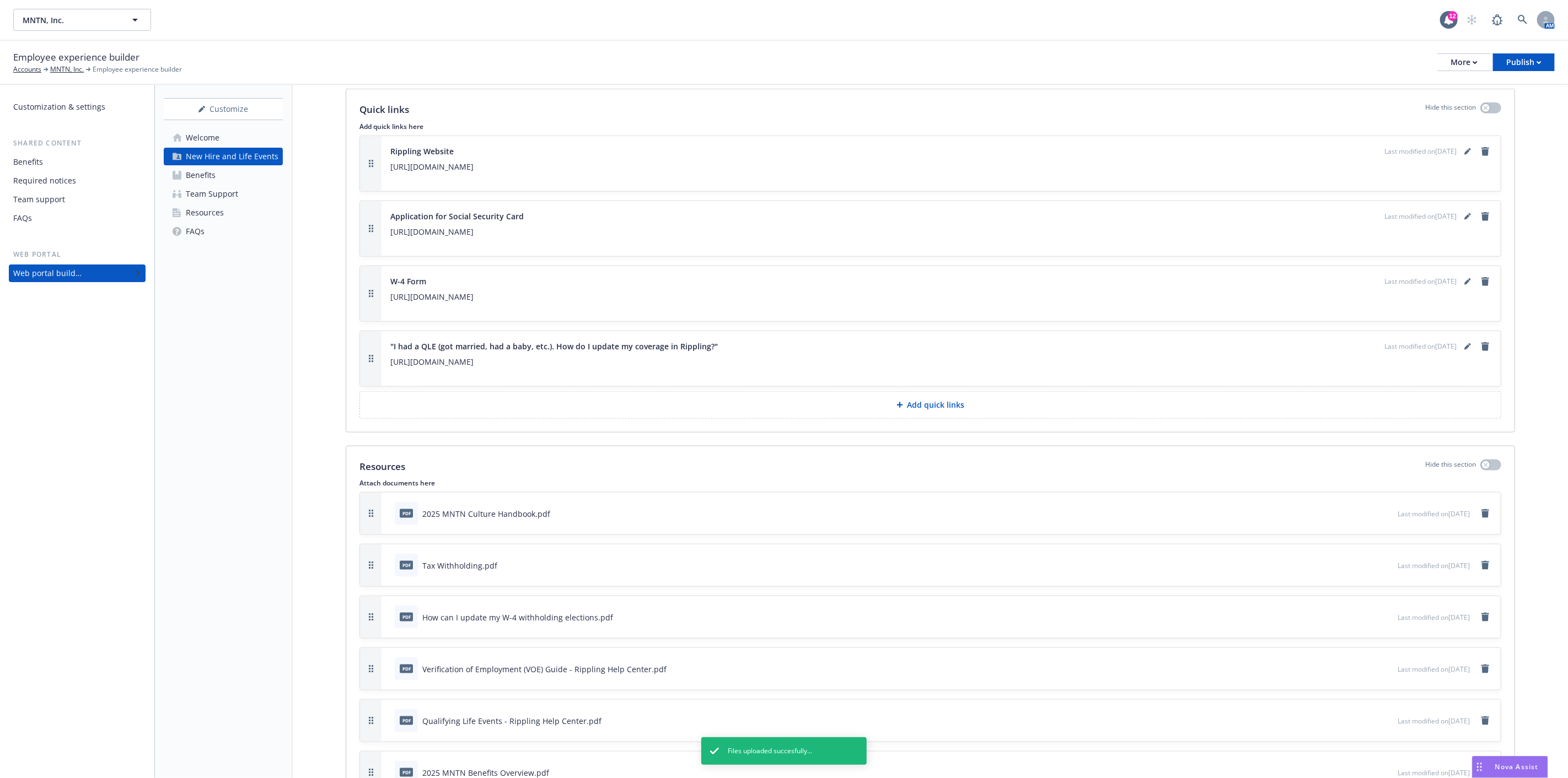
scroll to position [982, 0]
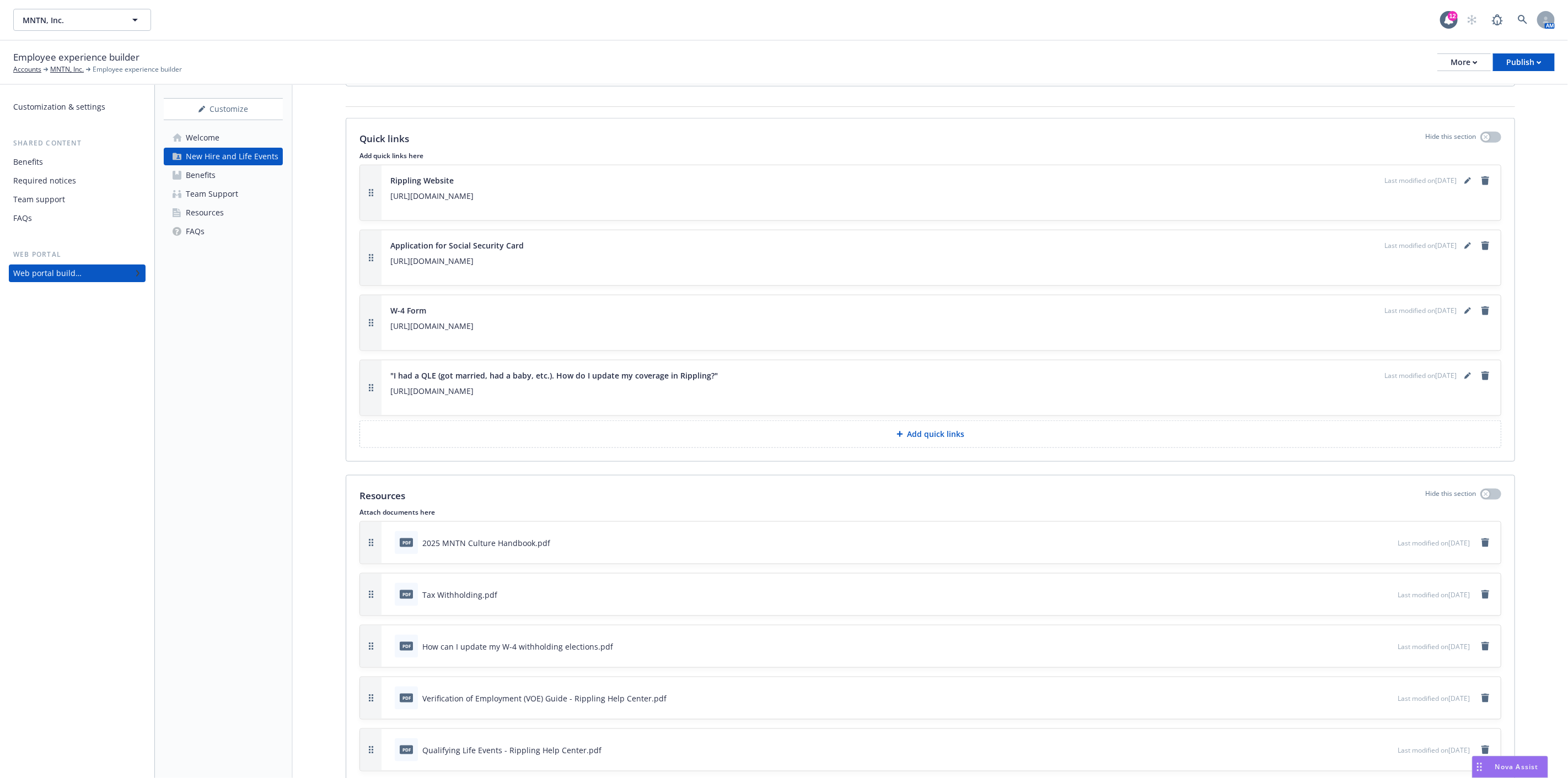
click at [213, 209] on div "Resources" at bounding box center [204, 212] width 38 height 17
